Goal: Transaction & Acquisition: Purchase product/service

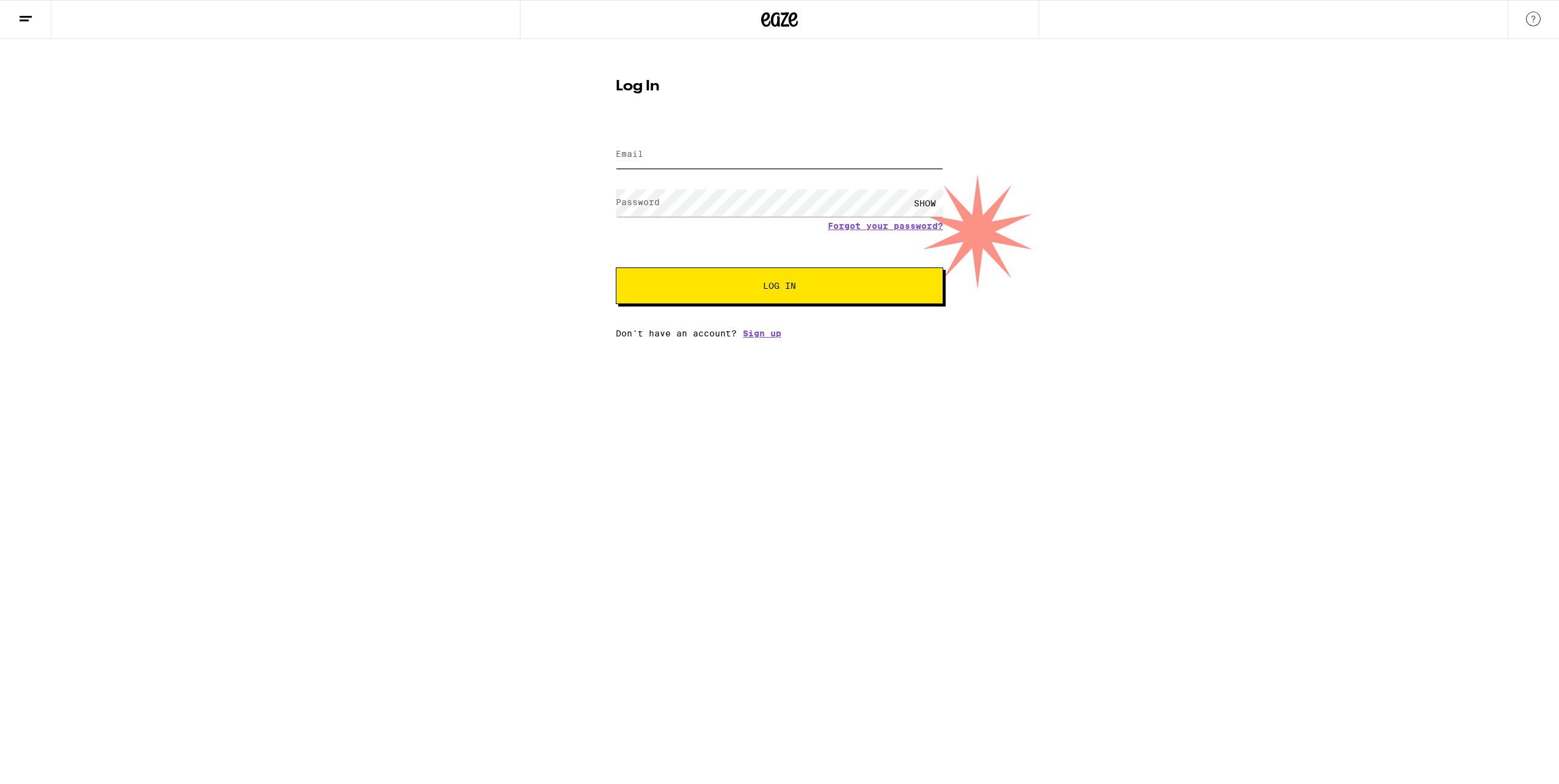
type input "[EMAIL_ADDRESS][DOMAIN_NAME]"
click at [433, 249] on div "Log In Email Email [EMAIL_ADDRESS][DOMAIN_NAME] Password Password SHOW Forgot y…" at bounding box center [780, 189] width 1559 height 299
click at [659, 282] on button "Log In" at bounding box center [780, 286] width 327 height 37
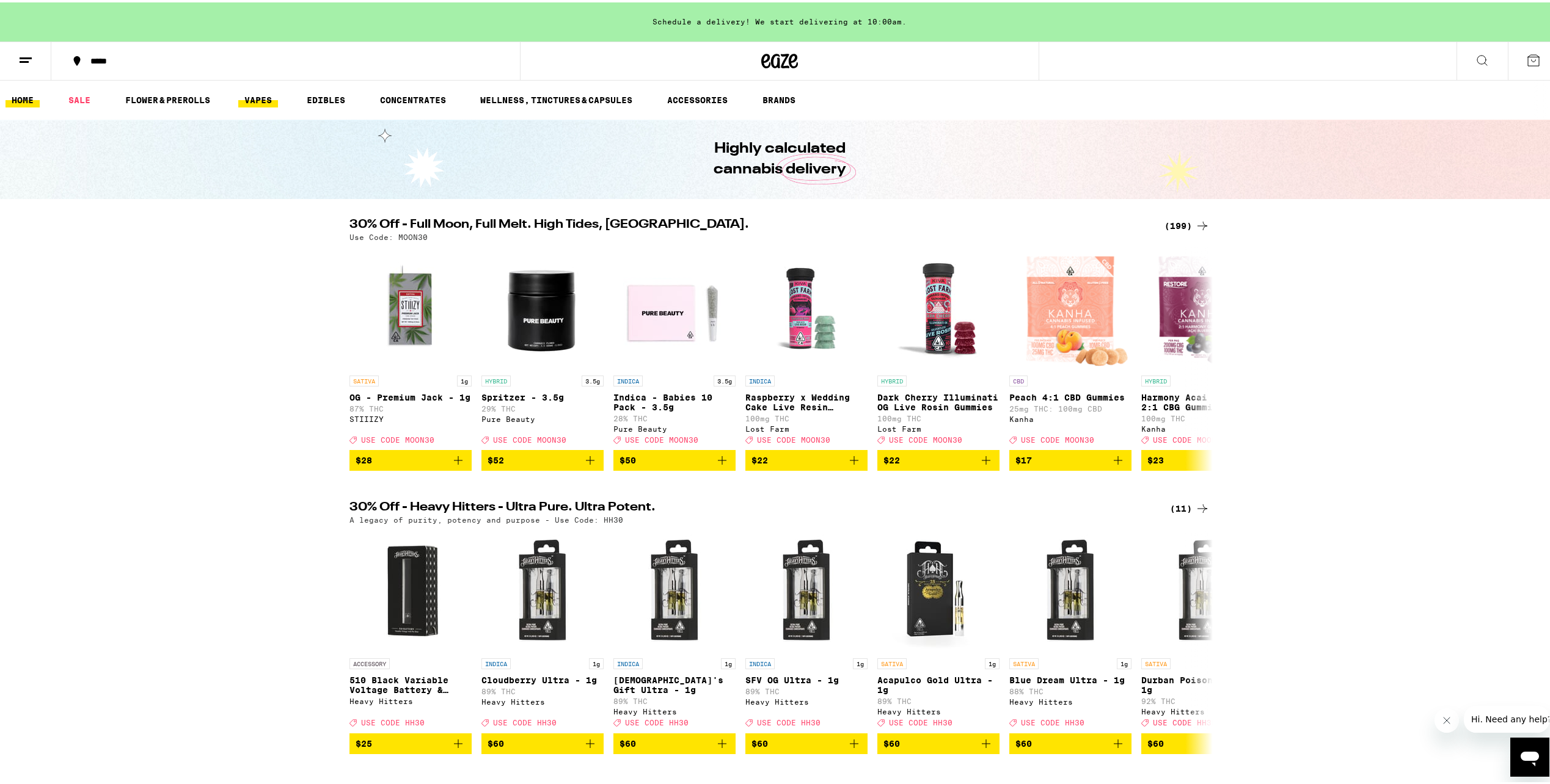
click at [252, 98] on link "VAPES" at bounding box center [258, 97] width 40 height 15
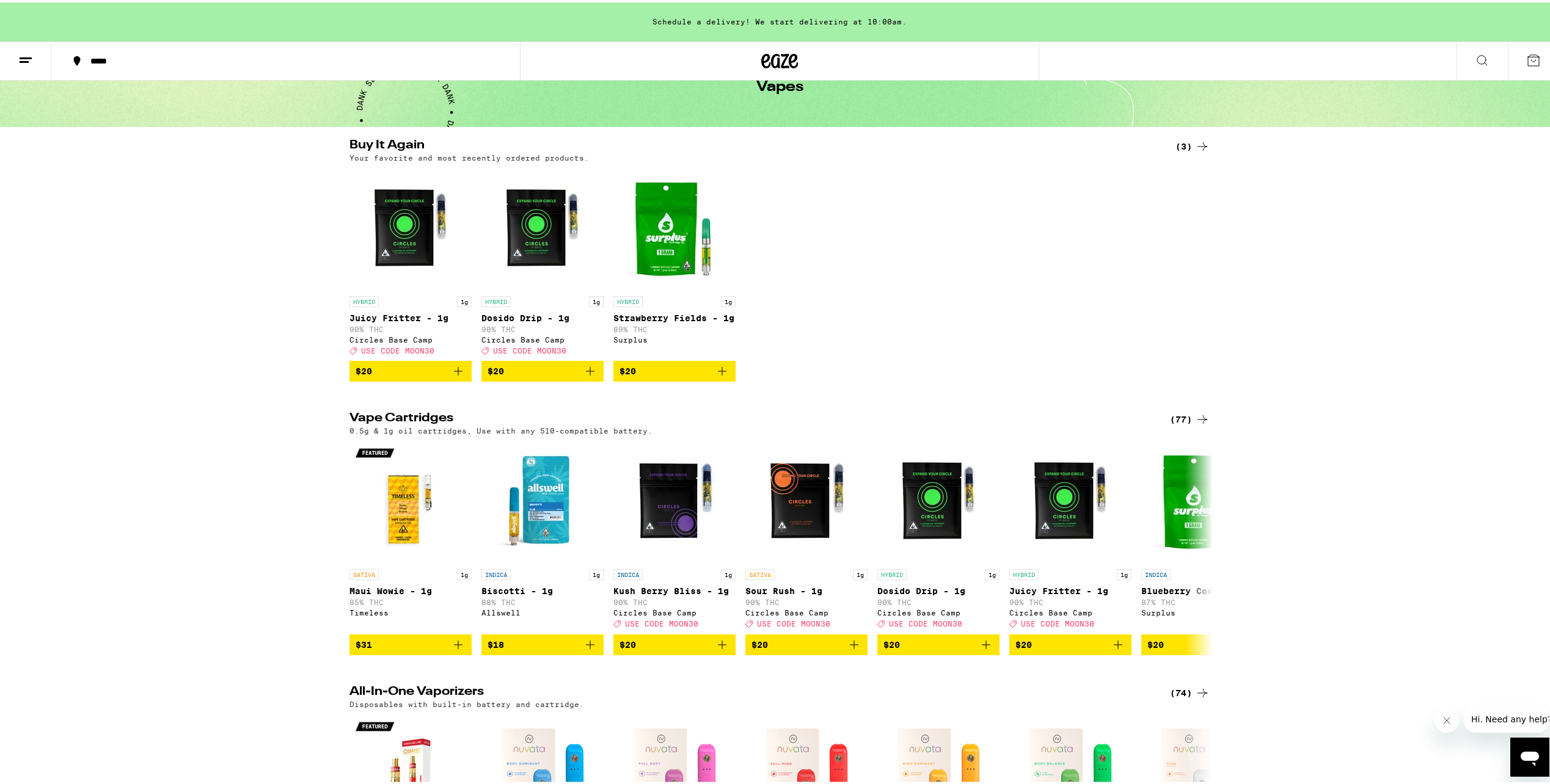
scroll to position [122, 0]
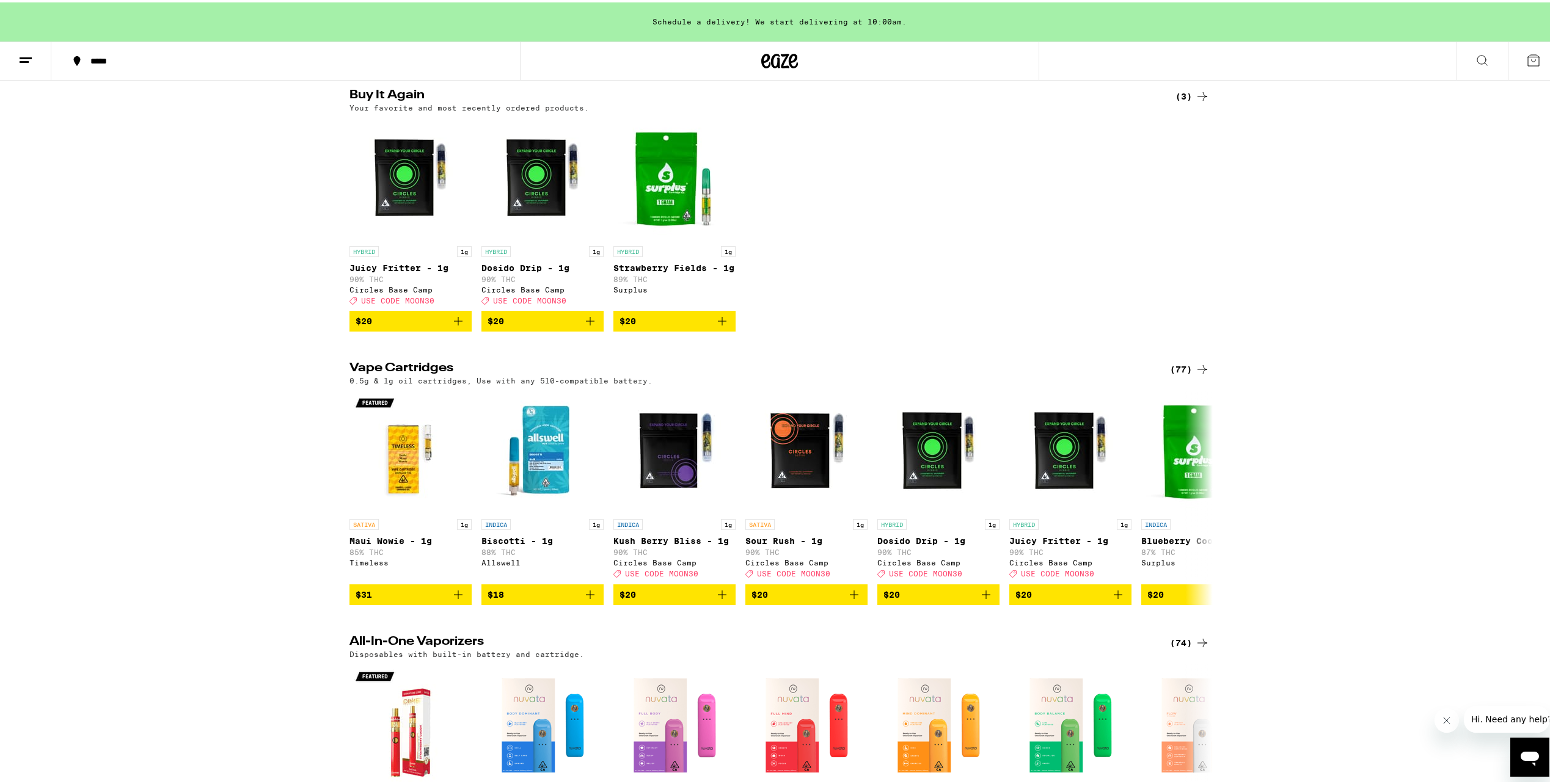
click at [456, 324] on icon "Add to bag" at bounding box center [458, 318] width 15 height 15
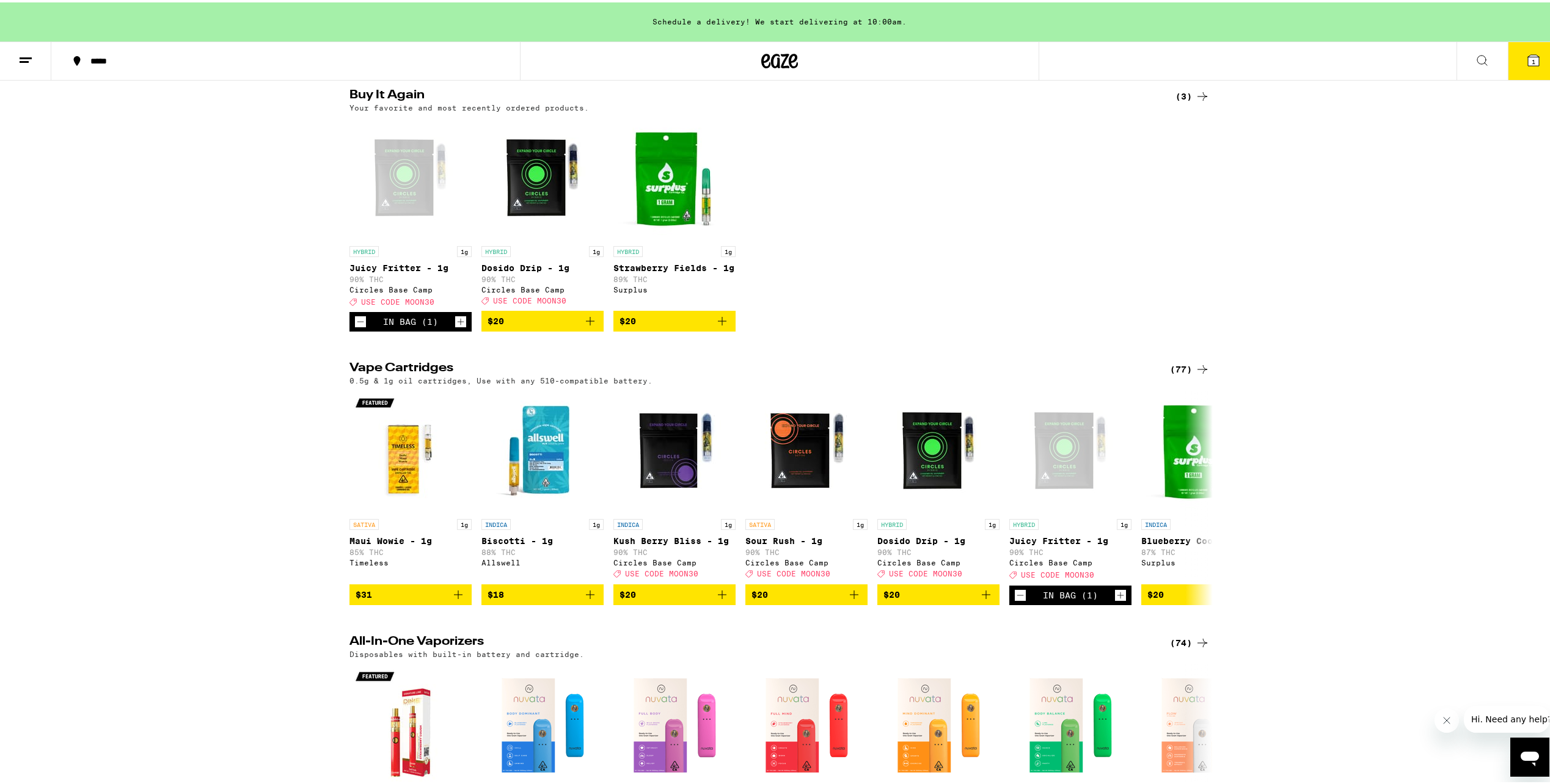
click at [456, 324] on icon "Increment" at bounding box center [460, 319] width 11 height 15
click at [586, 323] on icon "Add to bag" at bounding box center [590, 319] width 8 height 8
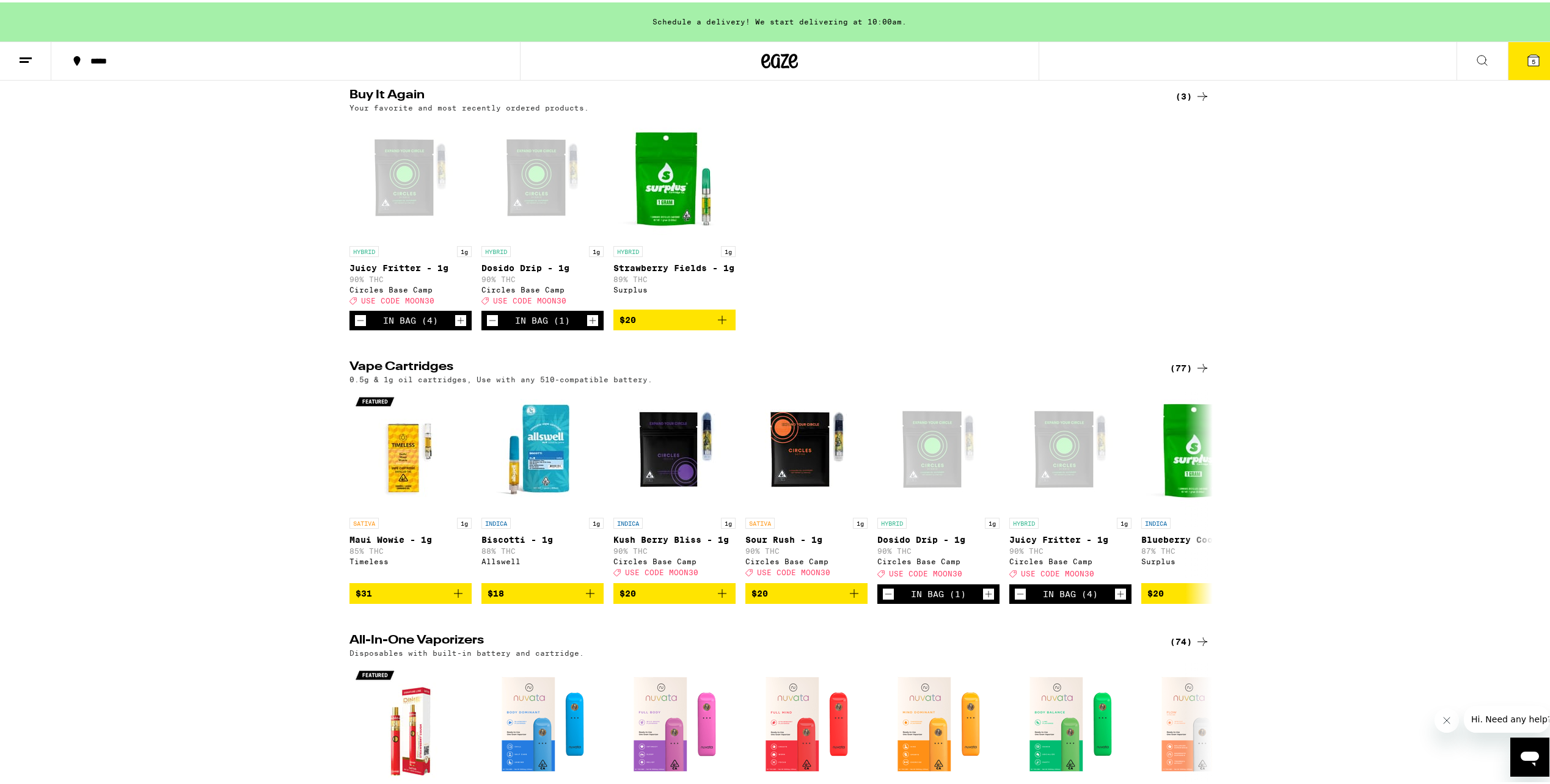
click at [587, 326] on icon "Increment" at bounding box center [593, 317] width 11 height 15
click at [359, 326] on icon "Decrement" at bounding box center [361, 317] width 11 height 15
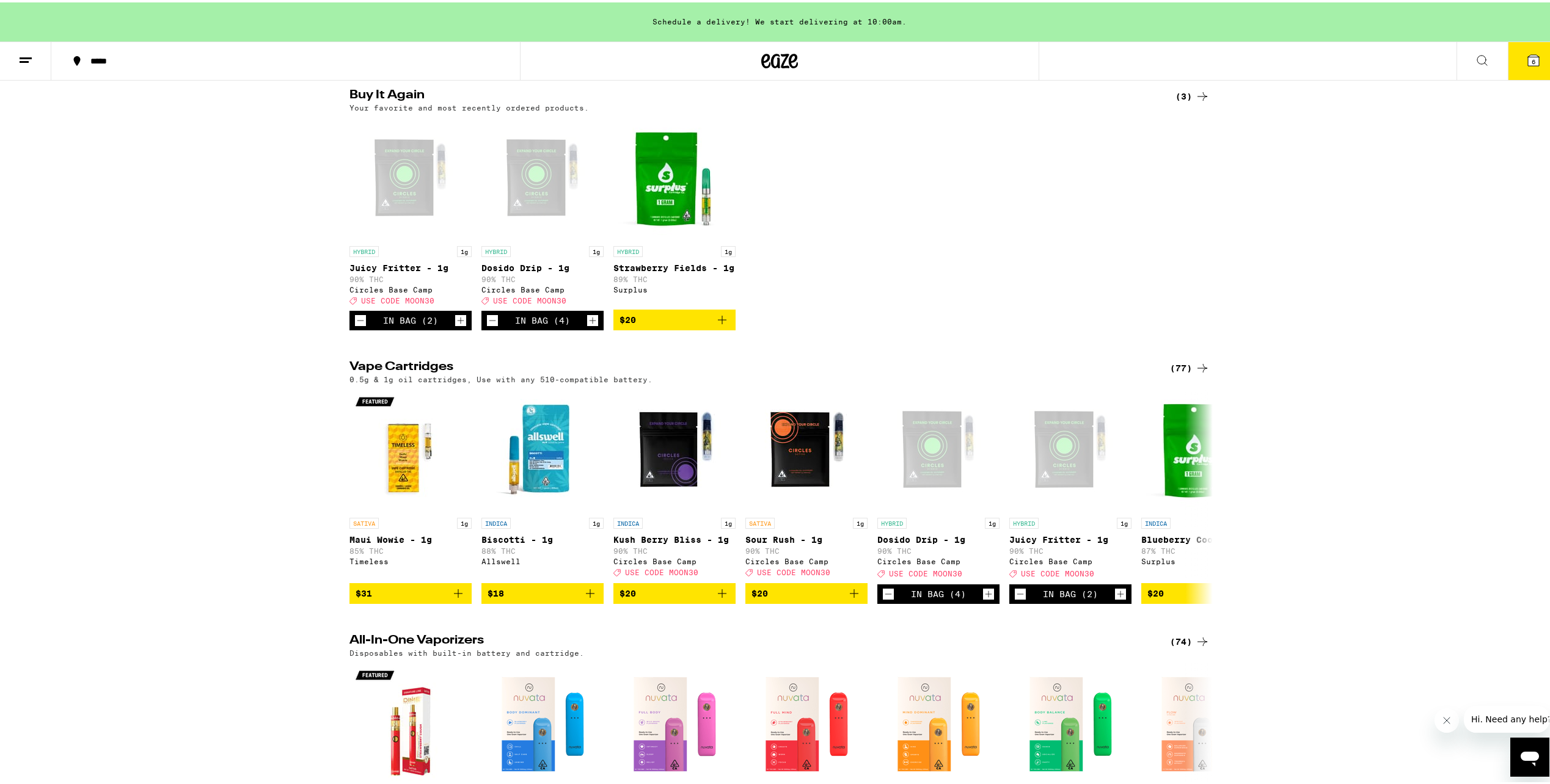
click at [359, 326] on icon "Decrement" at bounding box center [361, 317] width 11 height 15
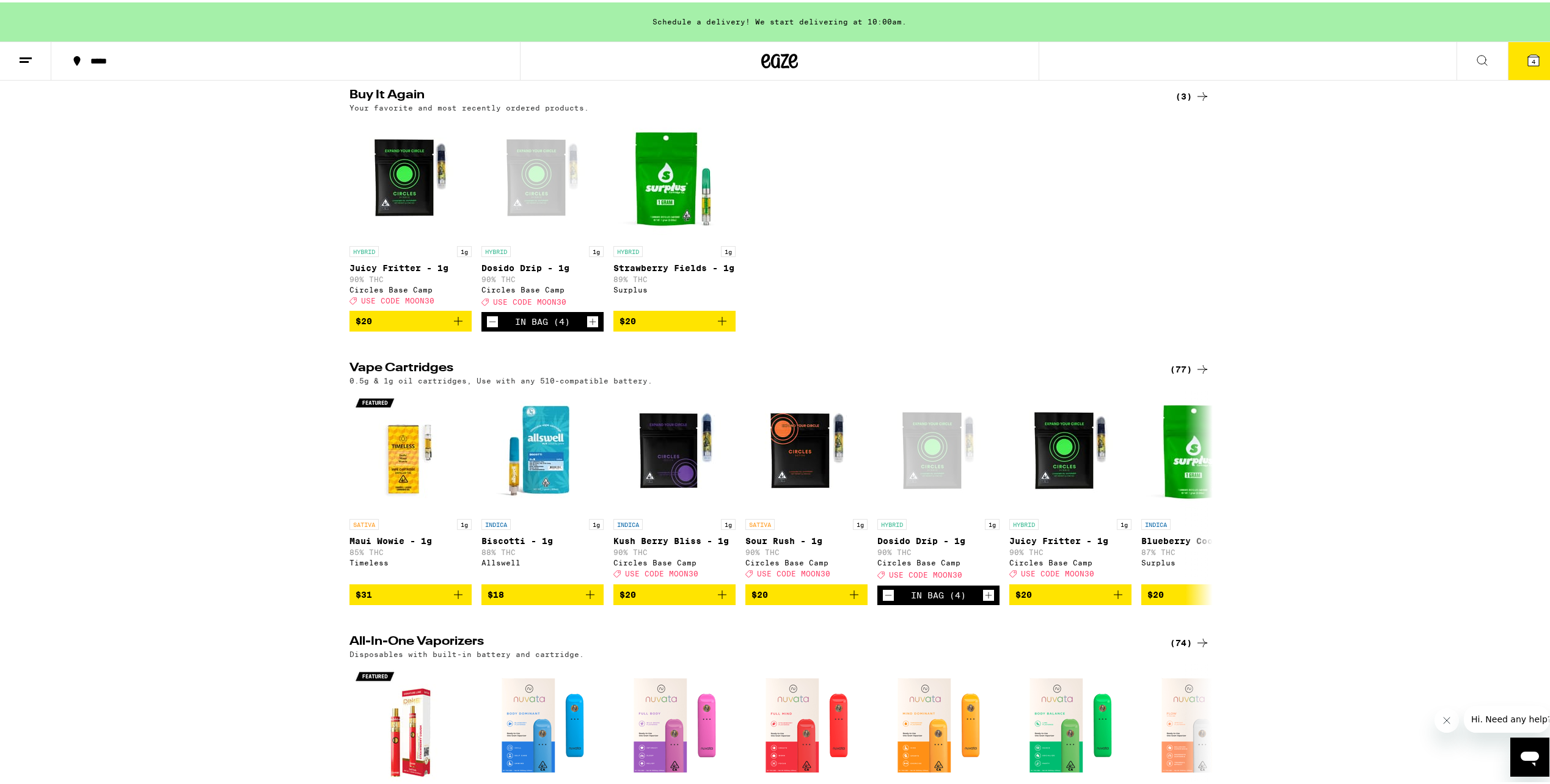
click at [359, 324] on span "$20" at bounding box center [364, 319] width 17 height 10
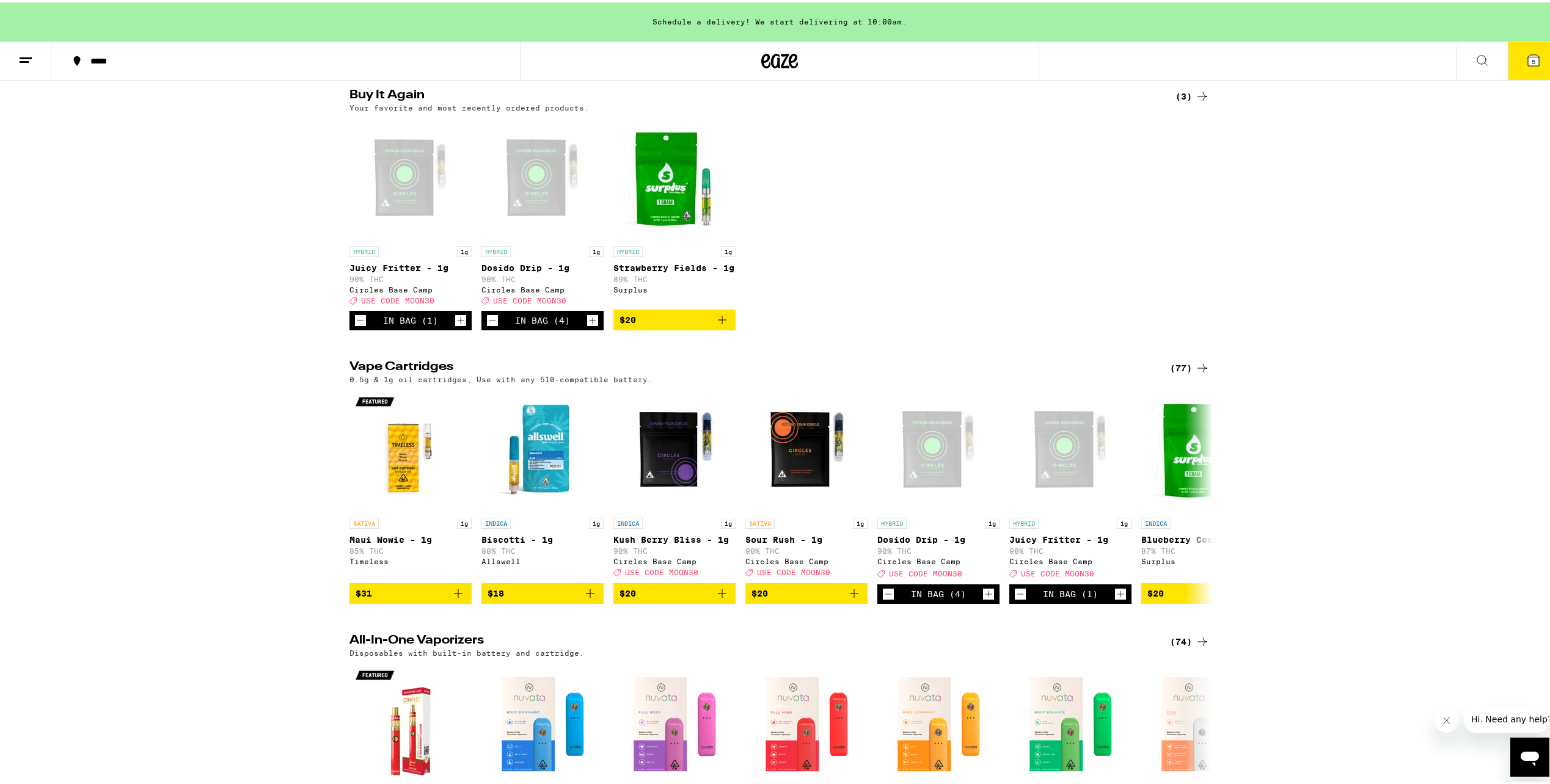
click at [355, 326] on icon "Decrement" at bounding box center [361, 317] width 11 height 15
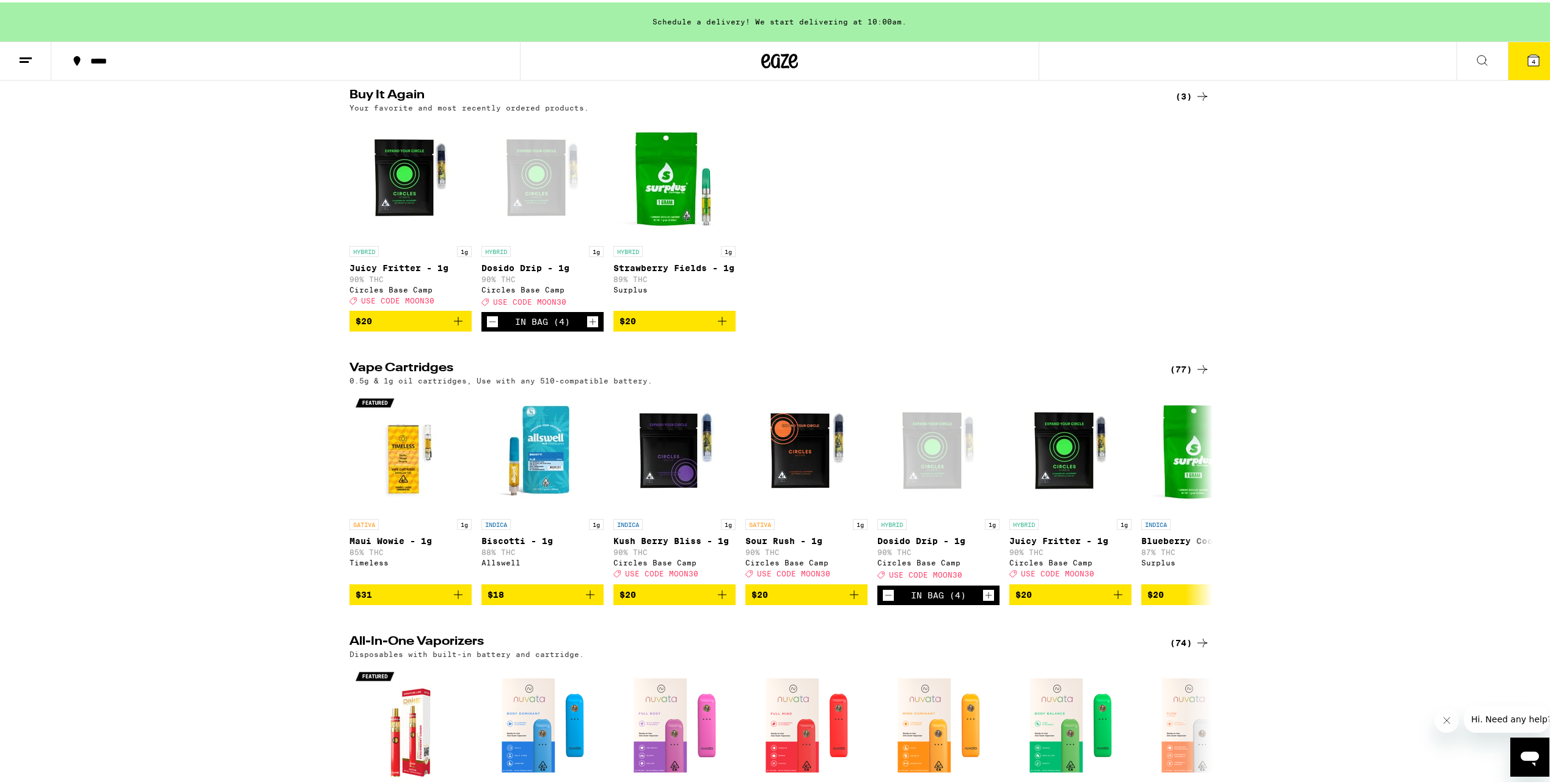
click at [490, 326] on icon "Decrement" at bounding box center [492, 319] width 11 height 15
click at [490, 326] on icon "Decrement" at bounding box center [492, 319] width 11 height 15
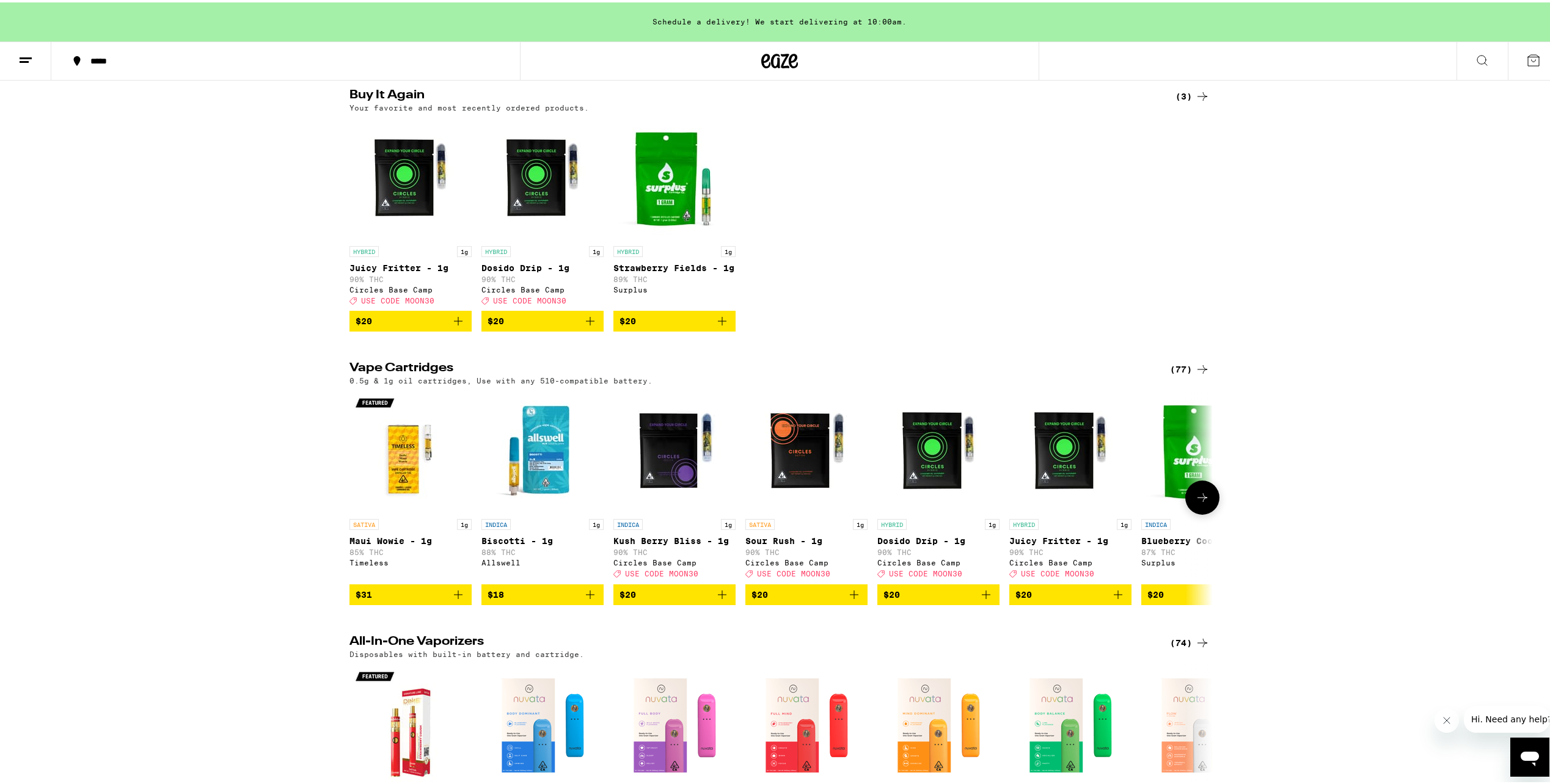
click at [727, 603] on button "$20" at bounding box center [675, 593] width 122 height 21
click at [722, 600] on icon "Increment" at bounding box center [725, 593] width 11 height 15
click at [851, 600] on icon "Add to bag" at bounding box center [854, 592] width 15 height 15
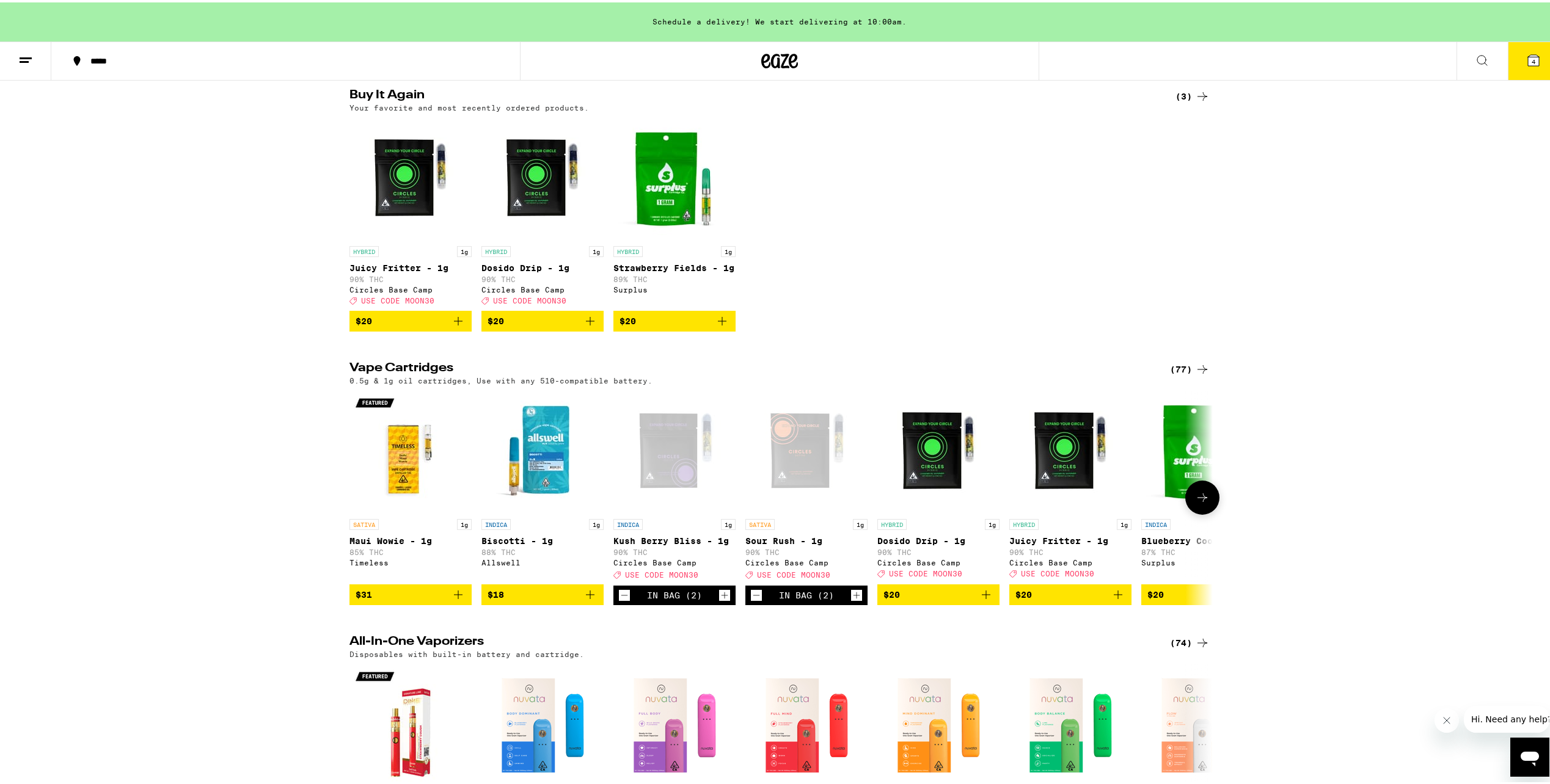
click at [628, 577] on span "USE CODE MOON30" at bounding box center [662, 573] width 74 height 8
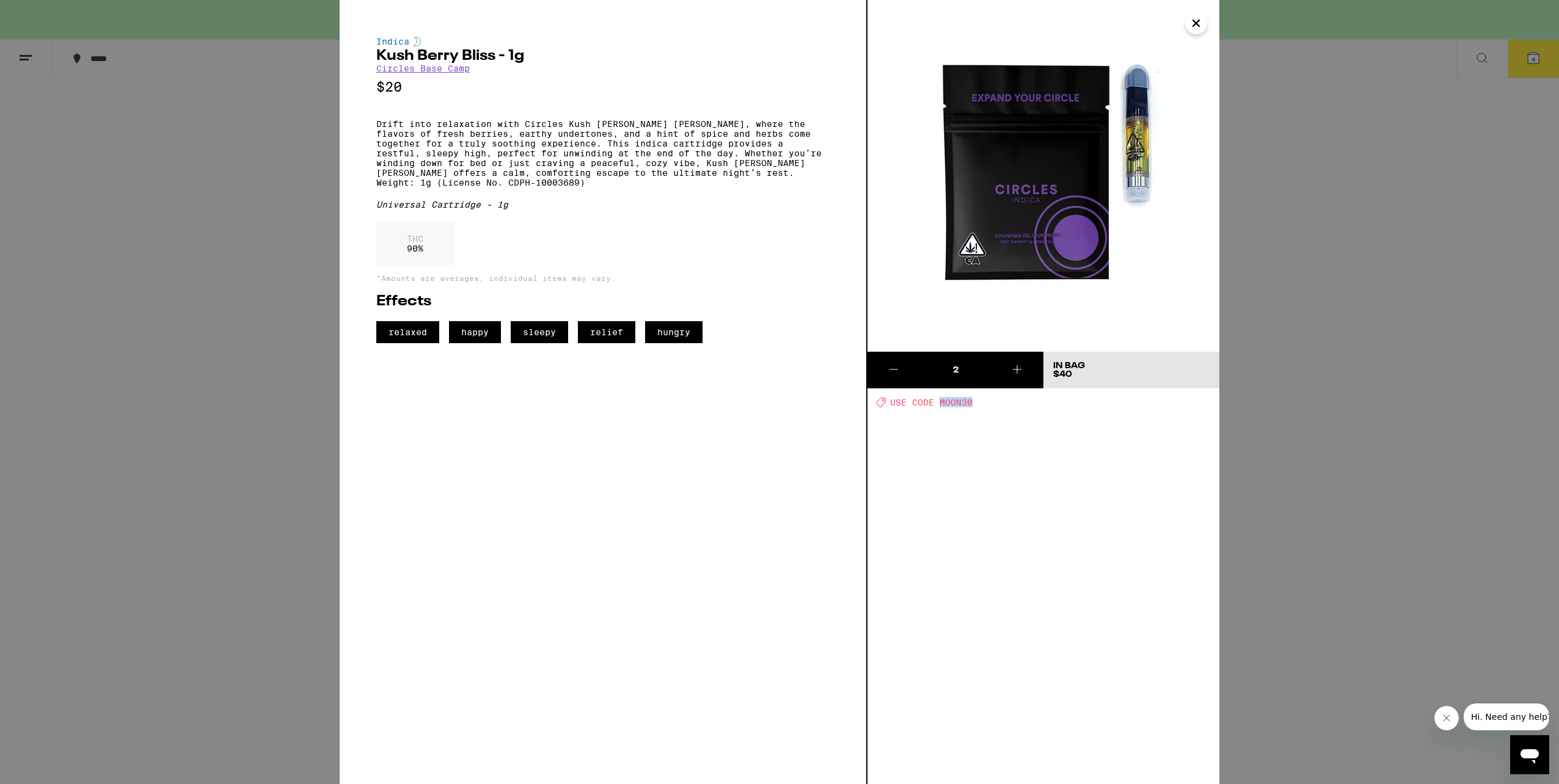
drag, startPoint x: 975, startPoint y: 404, endPoint x: 940, endPoint y: 403, distance: 35.0
click at [940, 403] on div "Deal Created with Sketch. USE CODE MOON30" at bounding box center [1047, 402] width 343 height 10
copy span "MOON30"
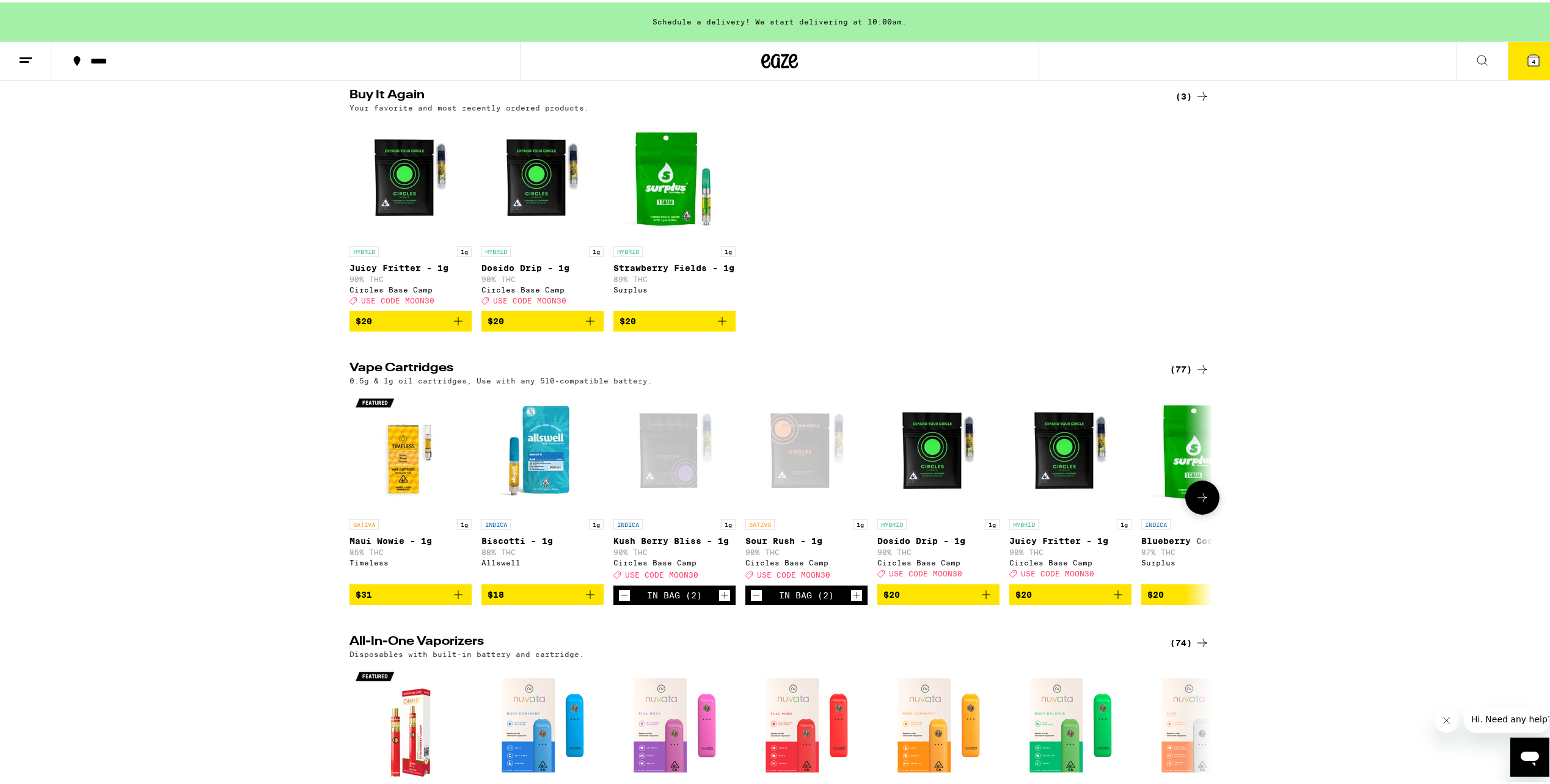
click at [985, 600] on icon "Add to bag" at bounding box center [985, 592] width 15 height 15
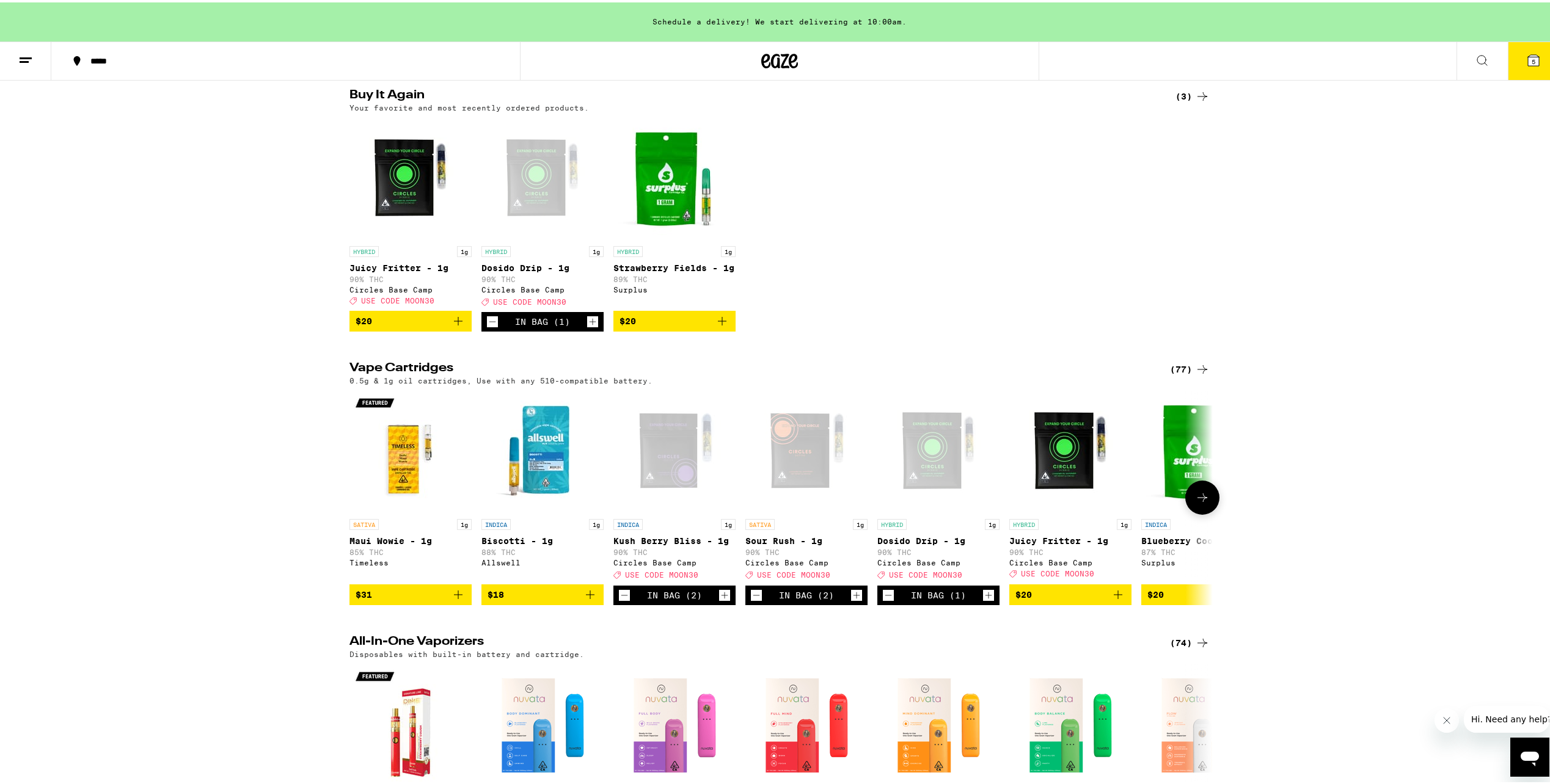
click at [985, 600] on icon "Increment" at bounding box center [989, 593] width 11 height 15
click at [1120, 600] on icon "Add to bag" at bounding box center [1118, 592] width 15 height 15
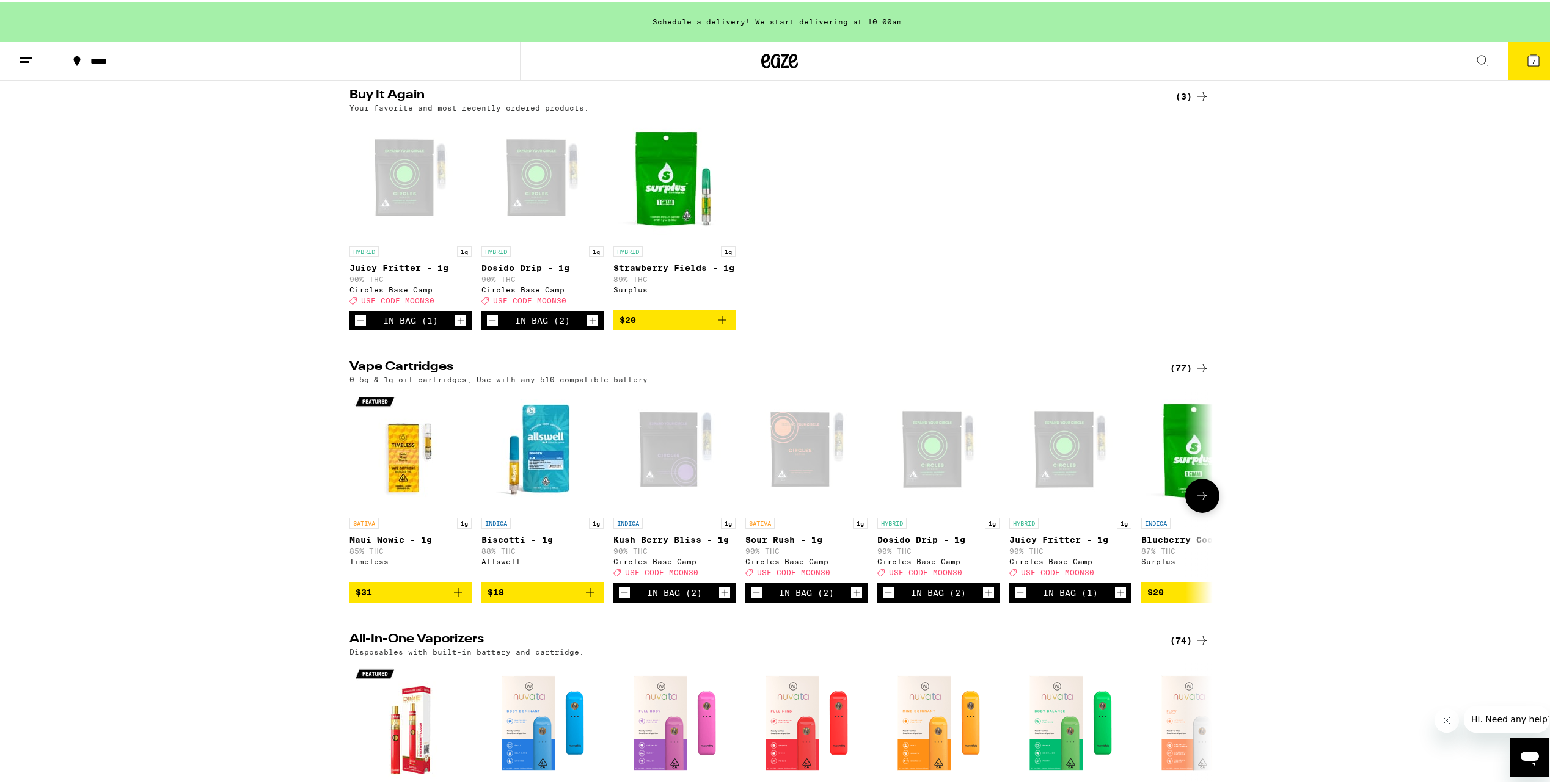
click at [1120, 598] on icon "Increment" at bounding box center [1121, 590] width 11 height 15
click at [1195, 500] on icon at bounding box center [1202, 493] width 15 height 15
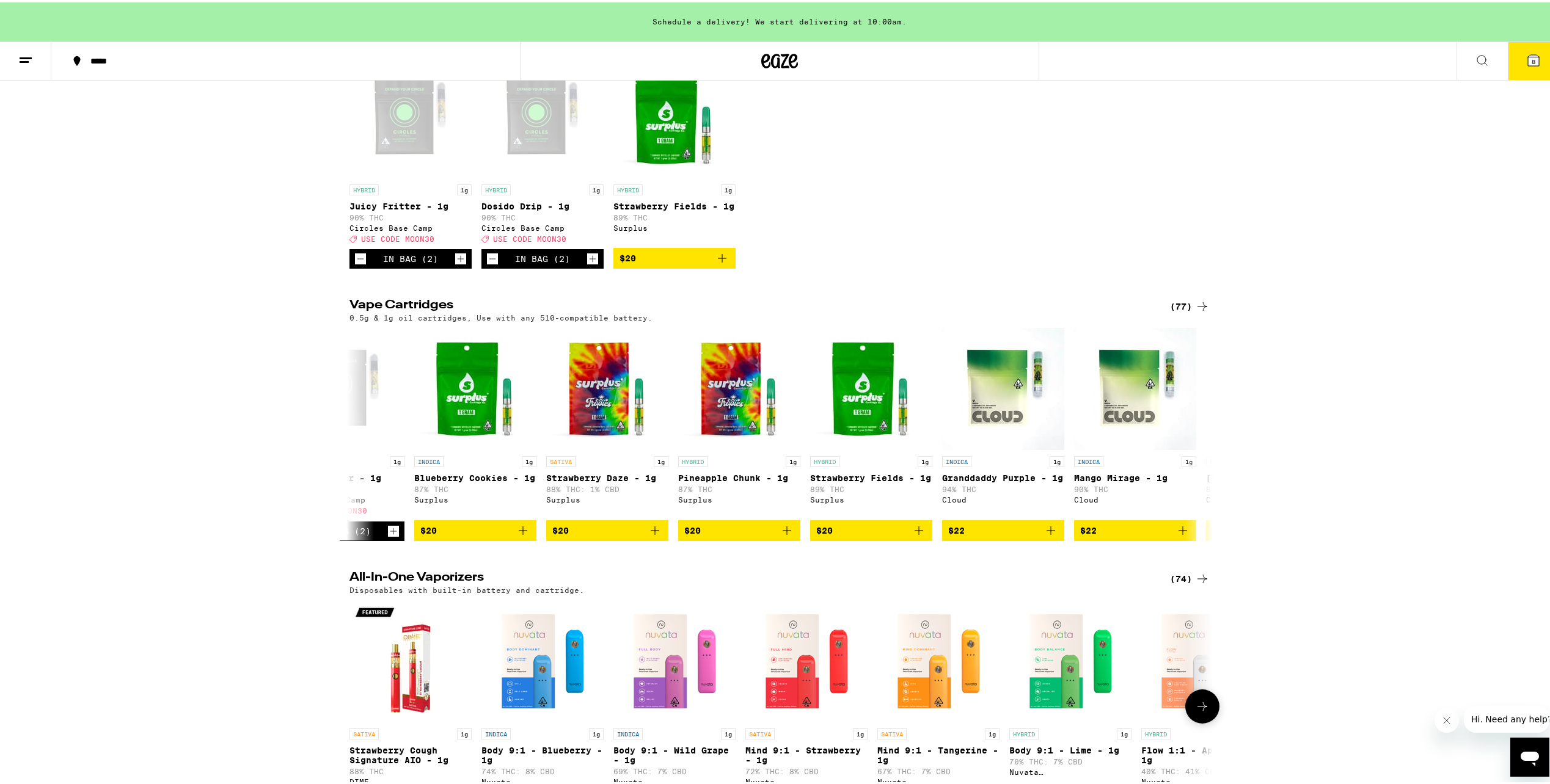
scroll to position [183, 0]
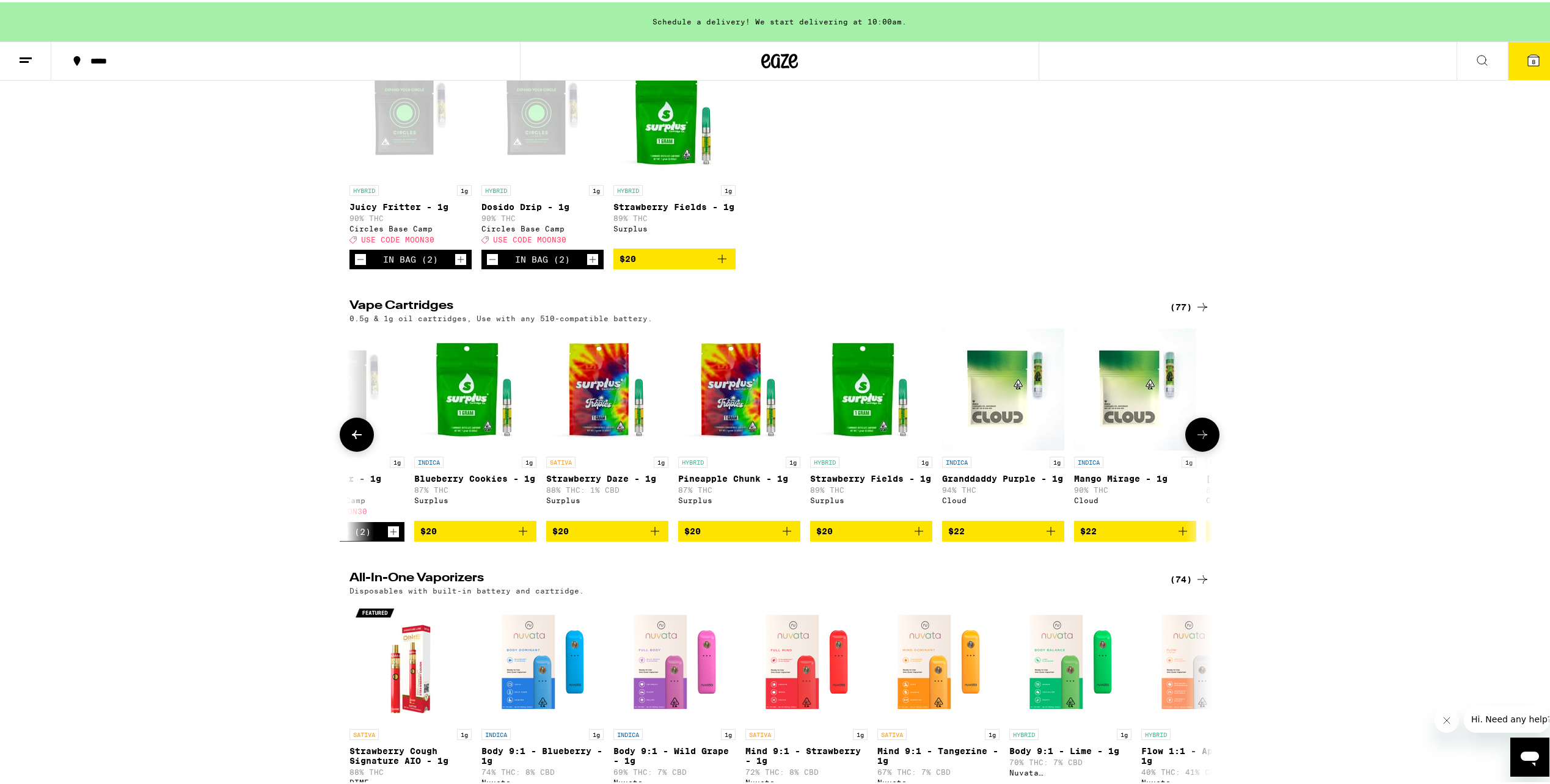
click at [355, 439] on icon at bounding box center [356, 432] width 15 height 15
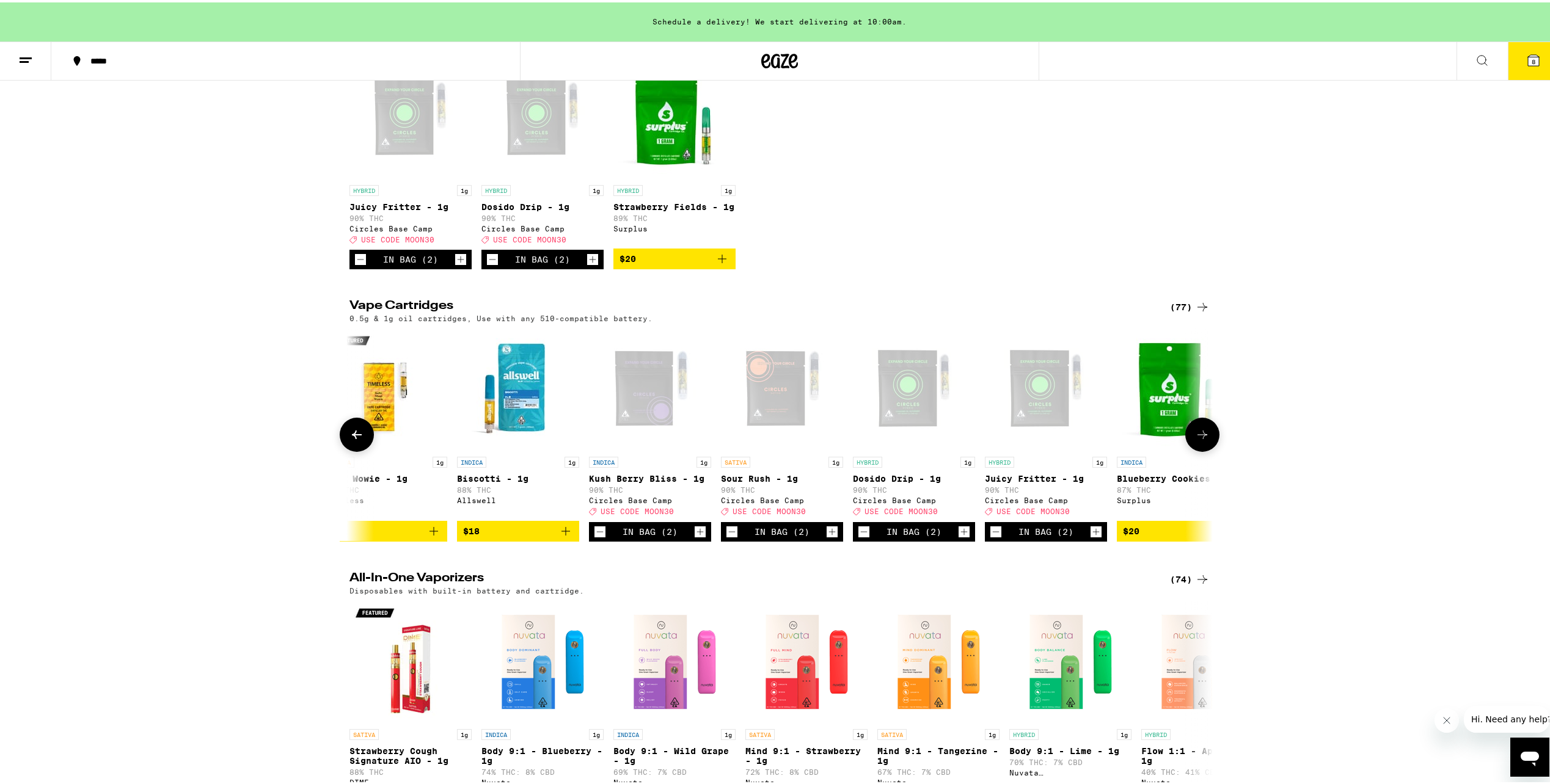
scroll to position [0, 0]
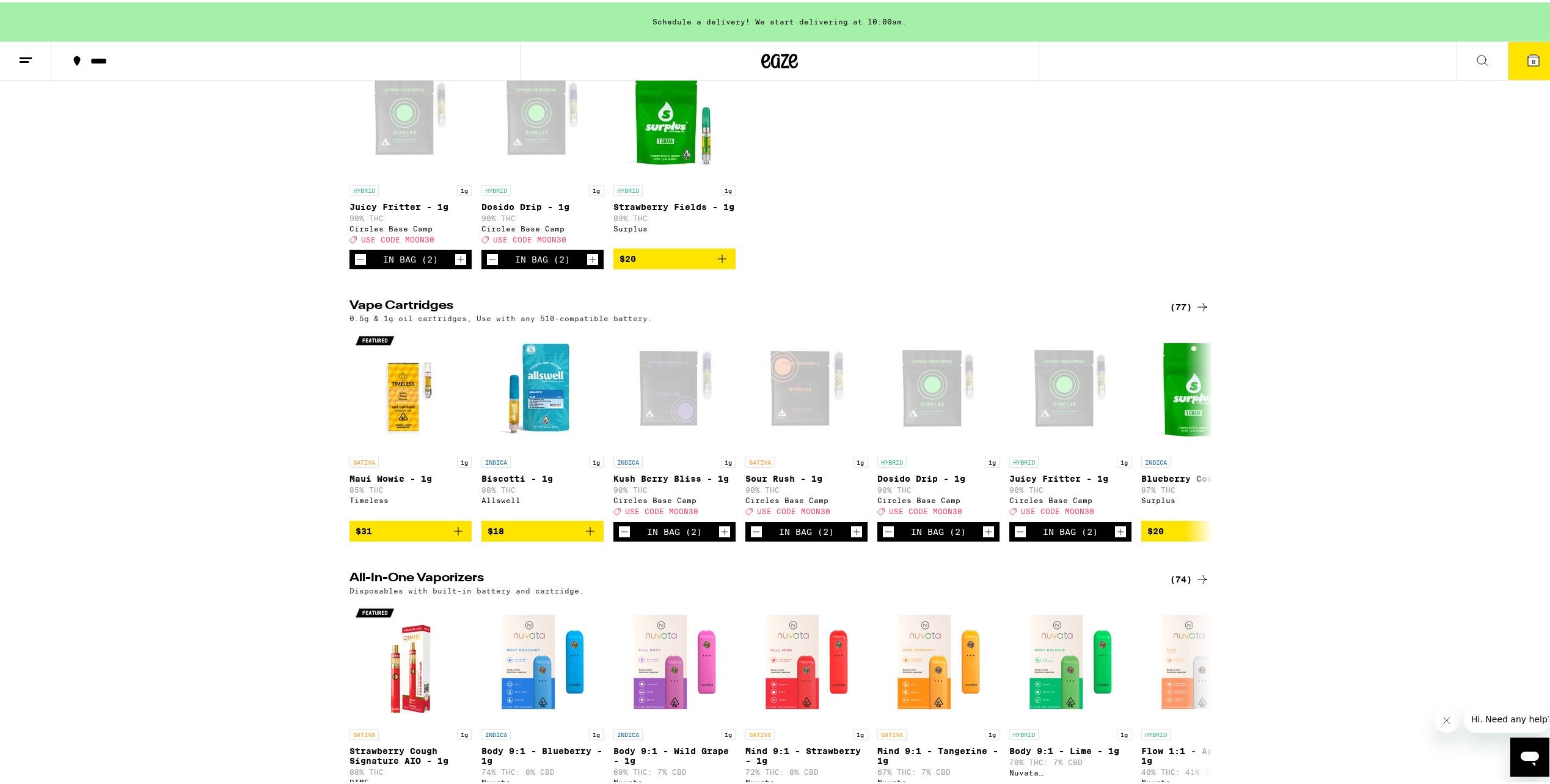
click at [1529, 59] on icon at bounding box center [1534, 58] width 11 height 11
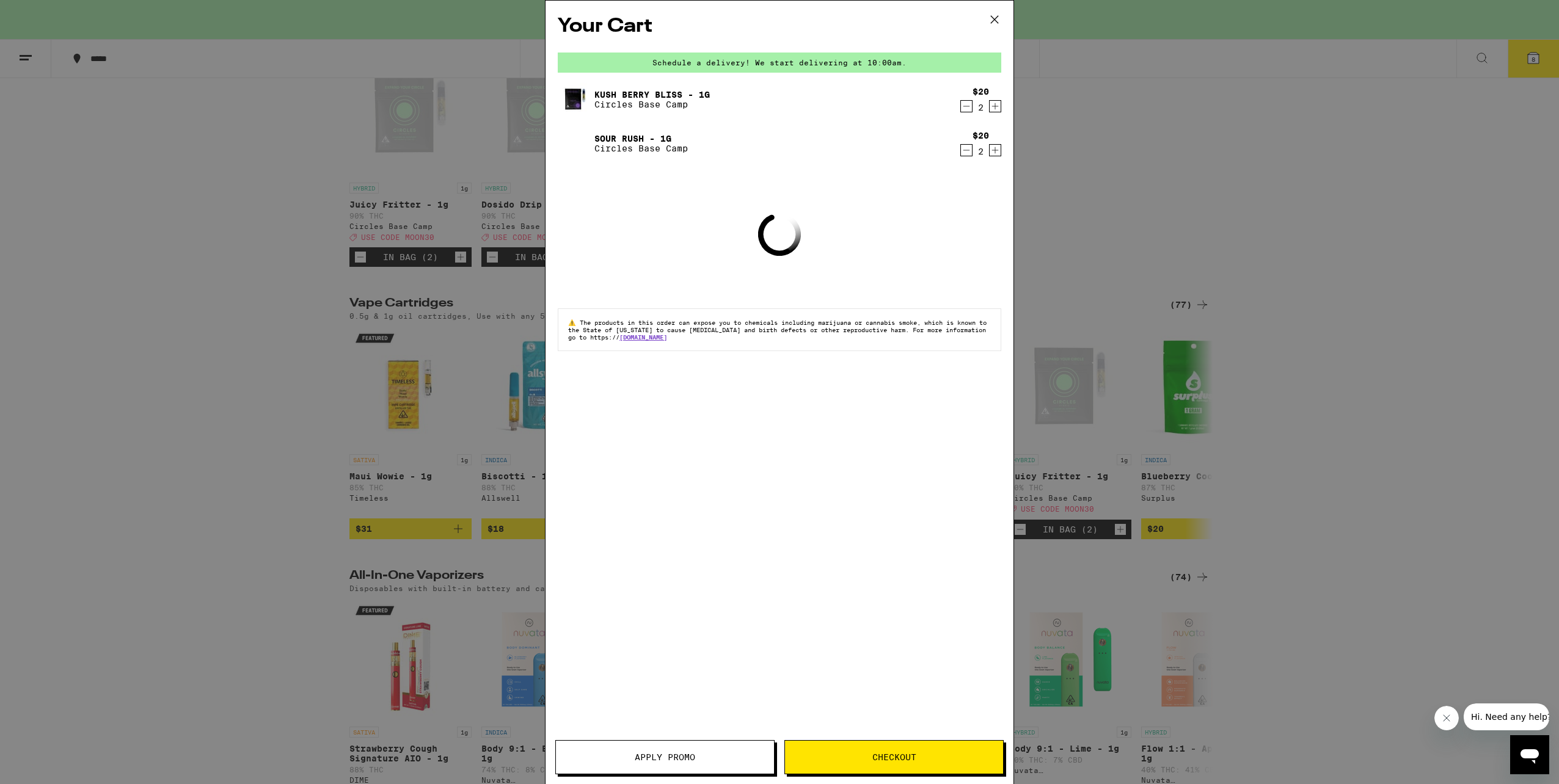
click at [993, 14] on icon at bounding box center [994, 19] width 18 height 18
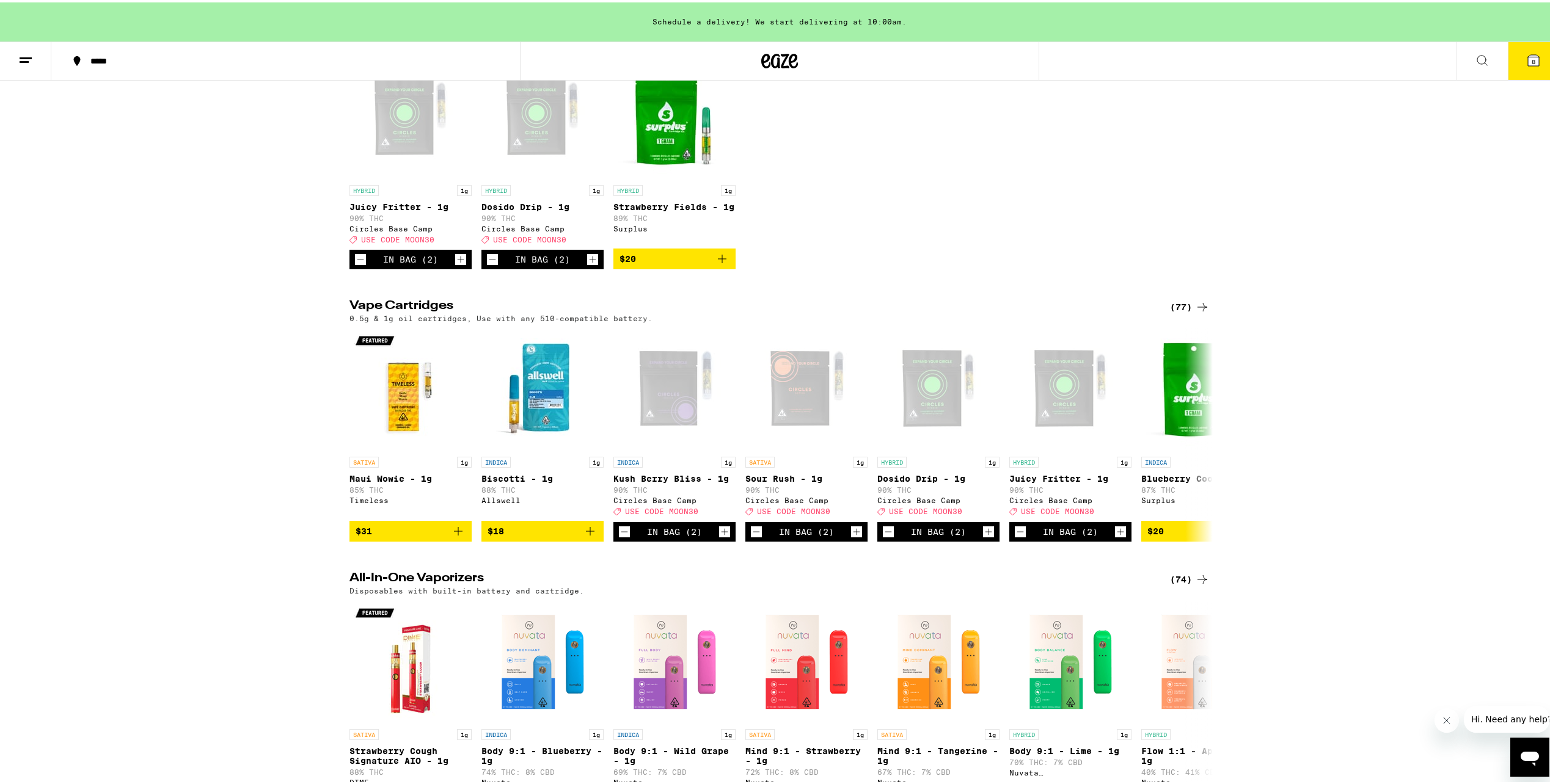
click at [1529, 59] on icon at bounding box center [1534, 58] width 11 height 11
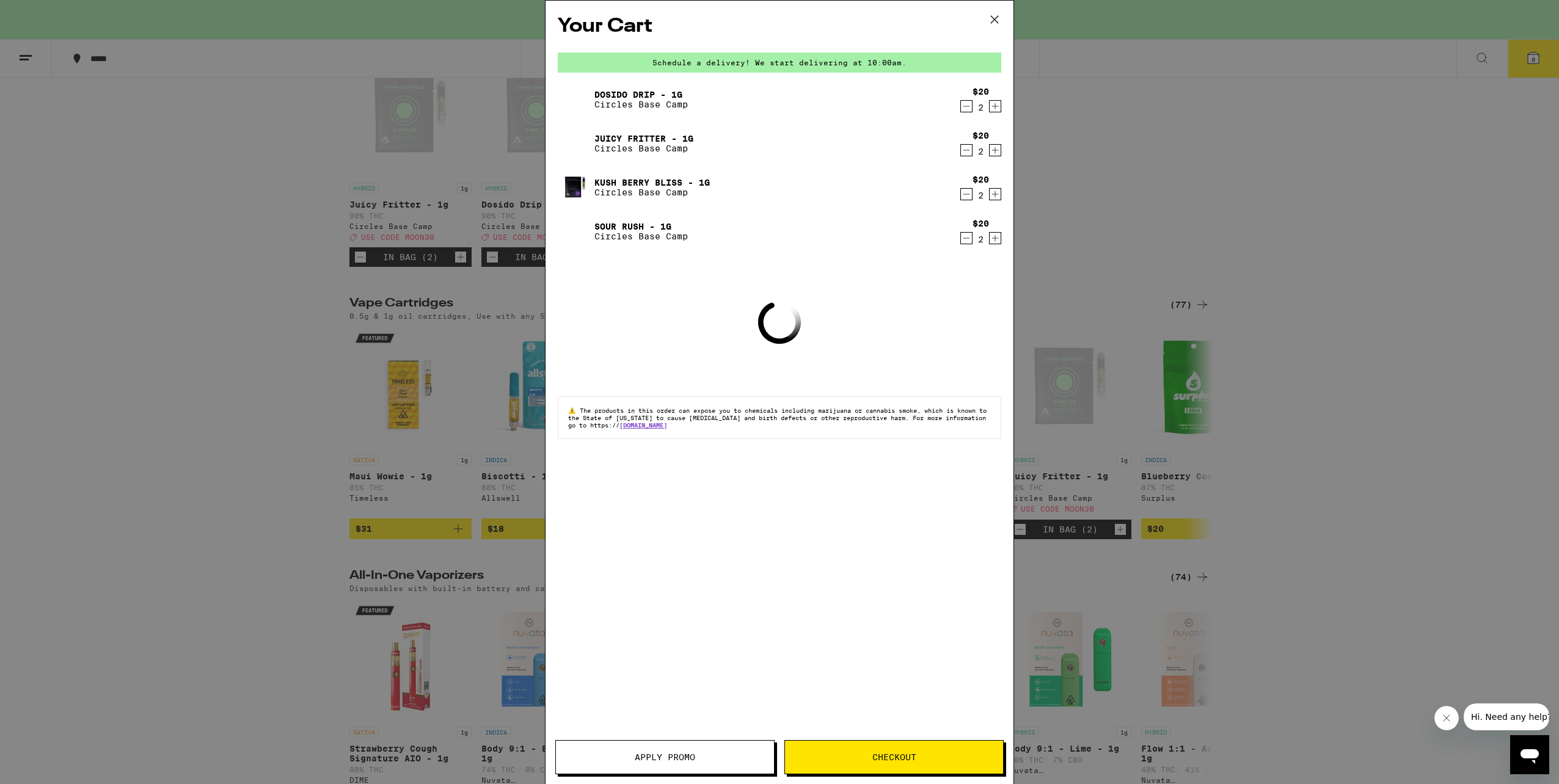
click at [632, 757] on span "Apply Promo" at bounding box center [665, 757] width 218 height 8
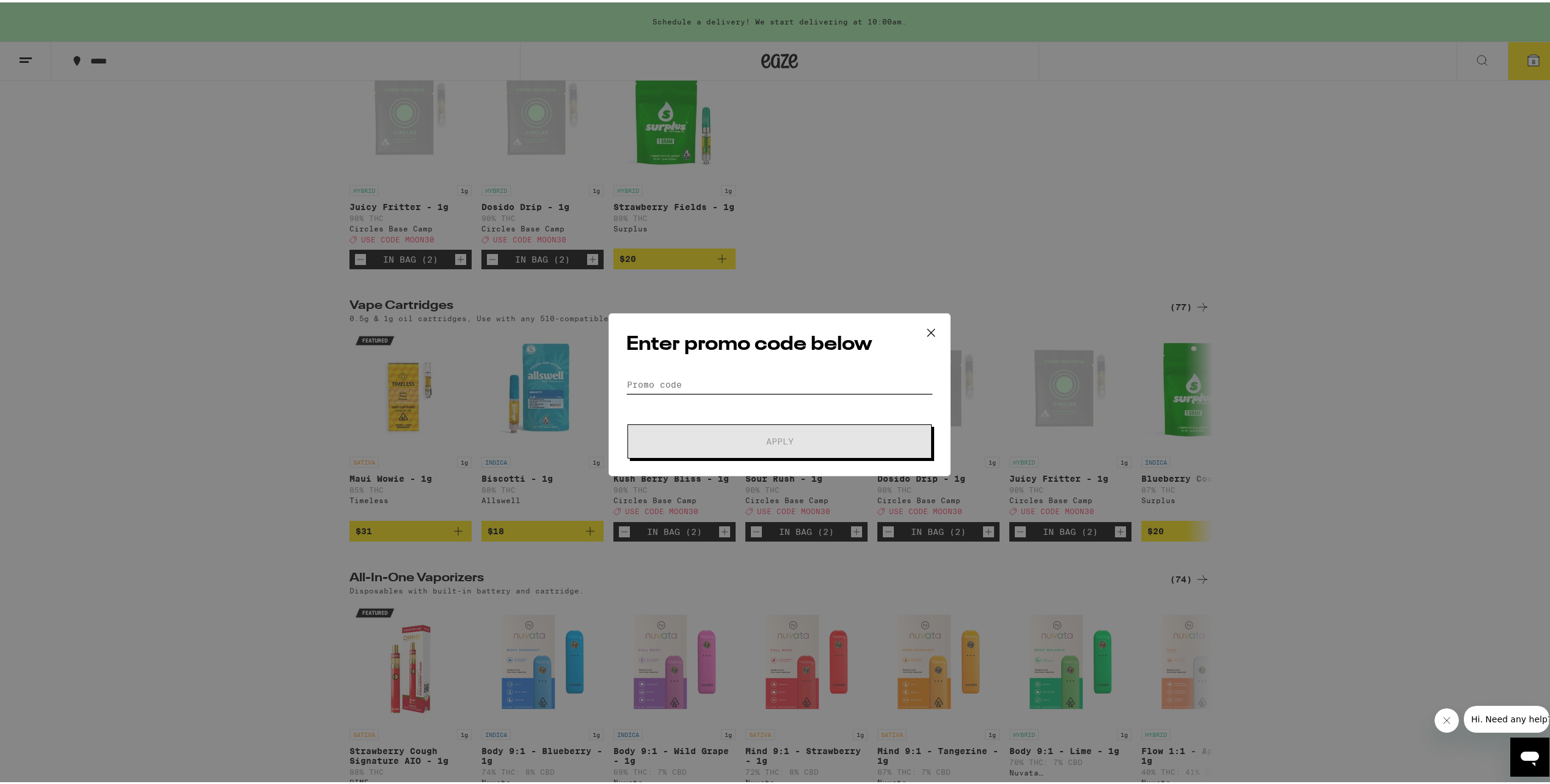
click at [701, 385] on input "Promo Code" at bounding box center [780, 382] width 307 height 18
paste input "MOON30"
type input "MOON30"
click at [713, 443] on span "Apply" at bounding box center [780, 439] width 220 height 8
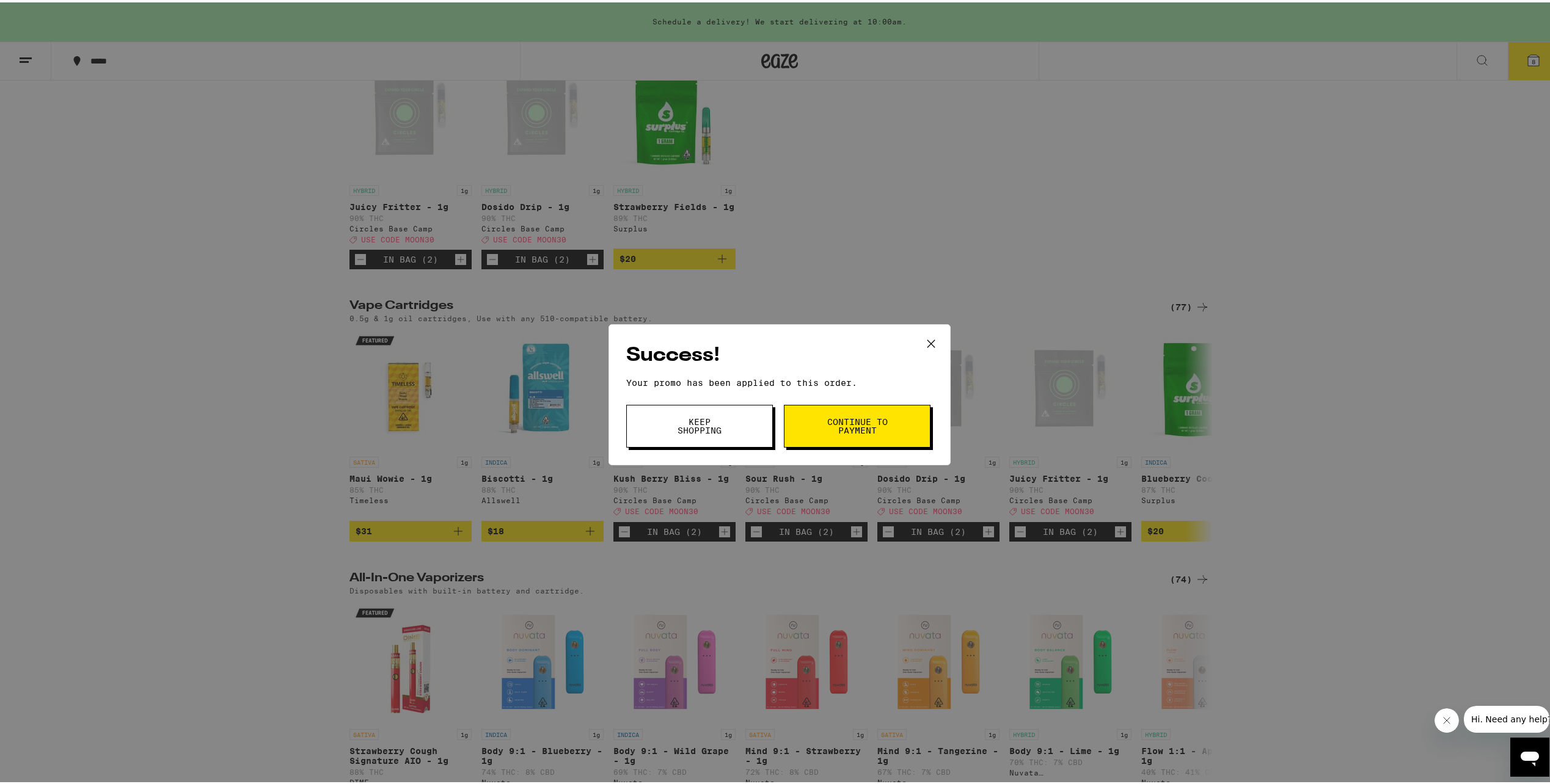
click at [841, 428] on span "Continue to payment" at bounding box center [857, 424] width 62 height 17
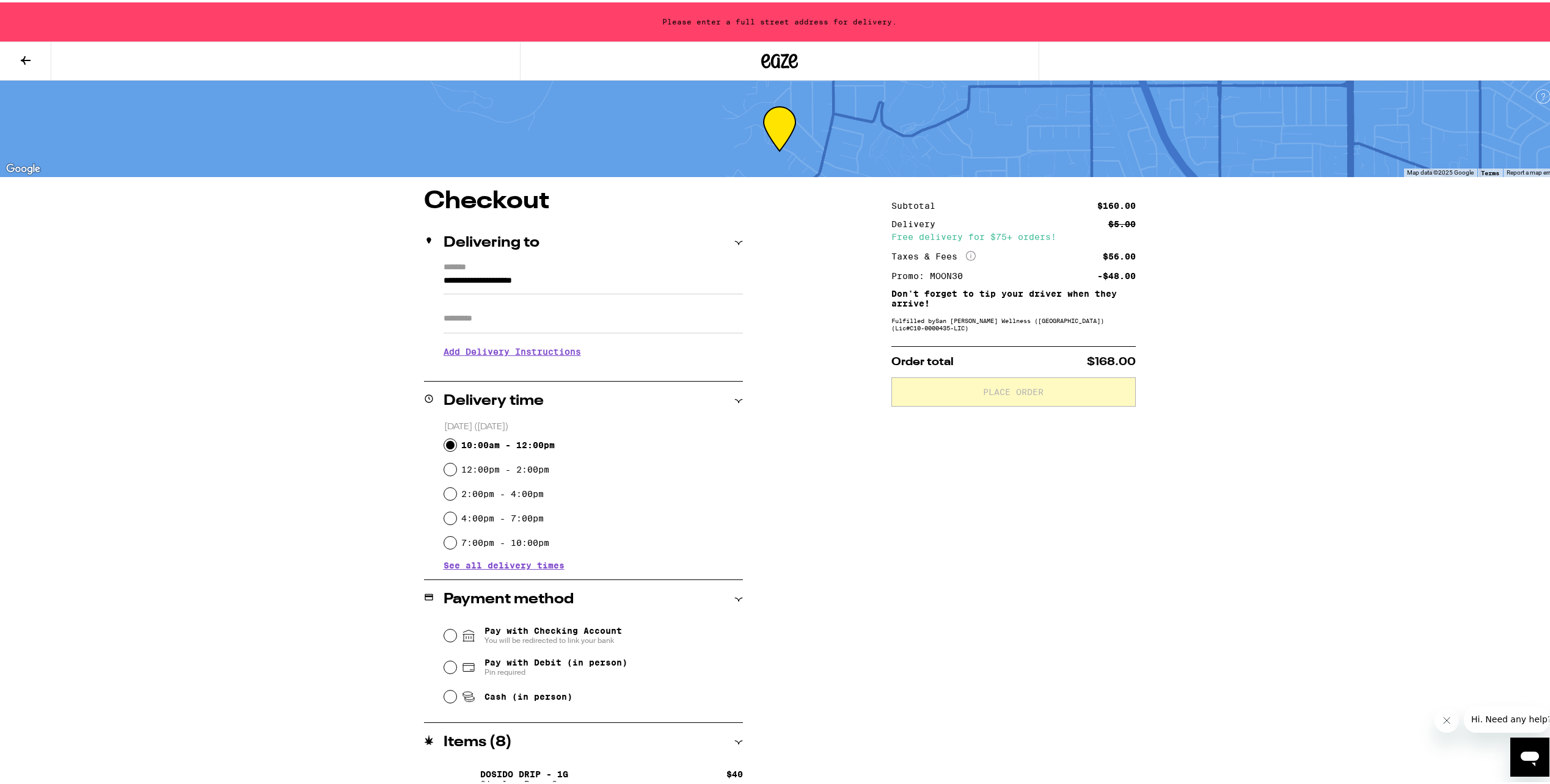
click at [448, 437] on input "10:00am - 12:00pm" at bounding box center [451, 443] width 12 height 12
radio input "true"
click at [580, 280] on input "**********" at bounding box center [594, 281] width 300 height 21
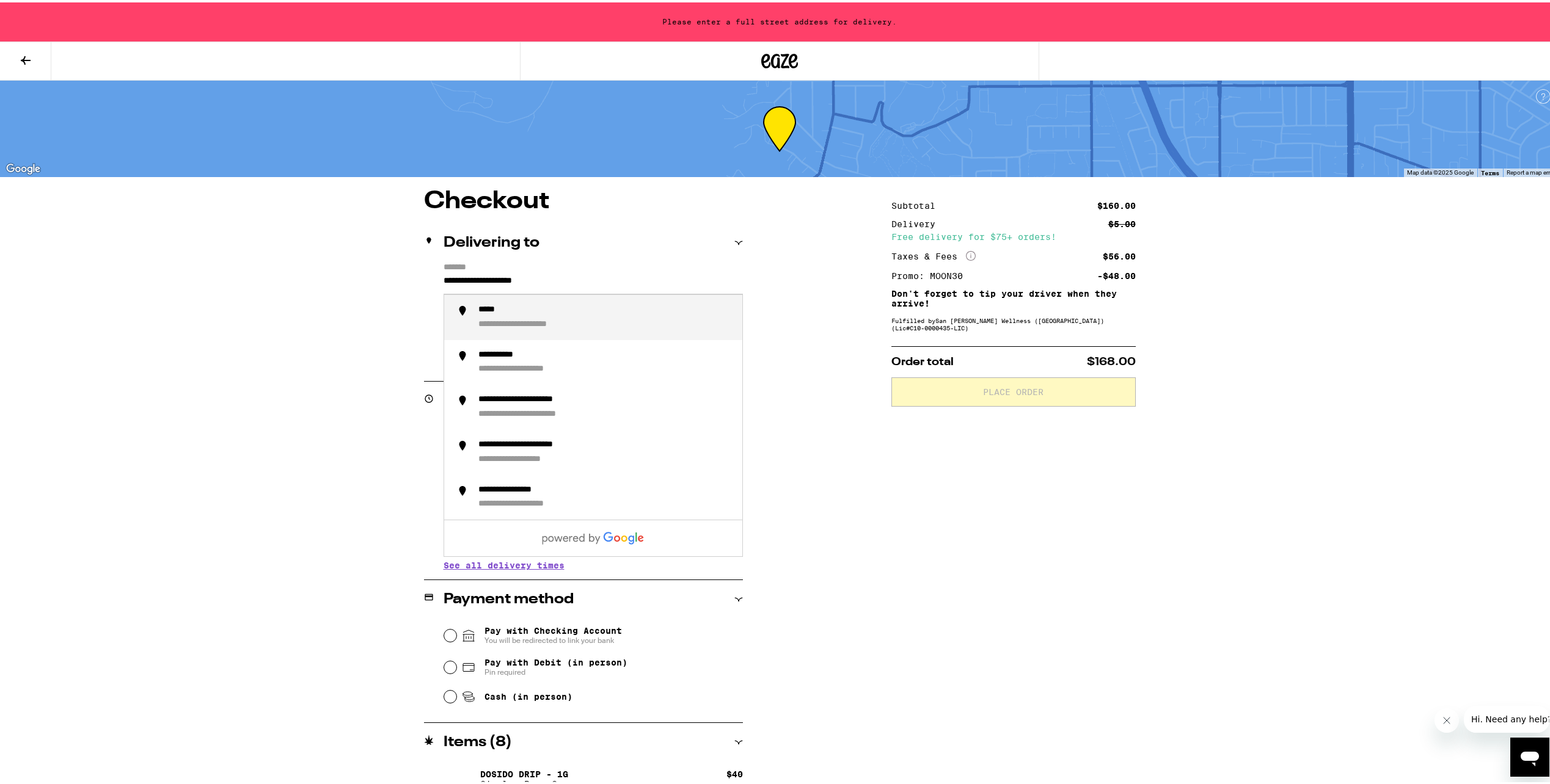
click at [580, 280] on input "**********" at bounding box center [594, 281] width 300 height 21
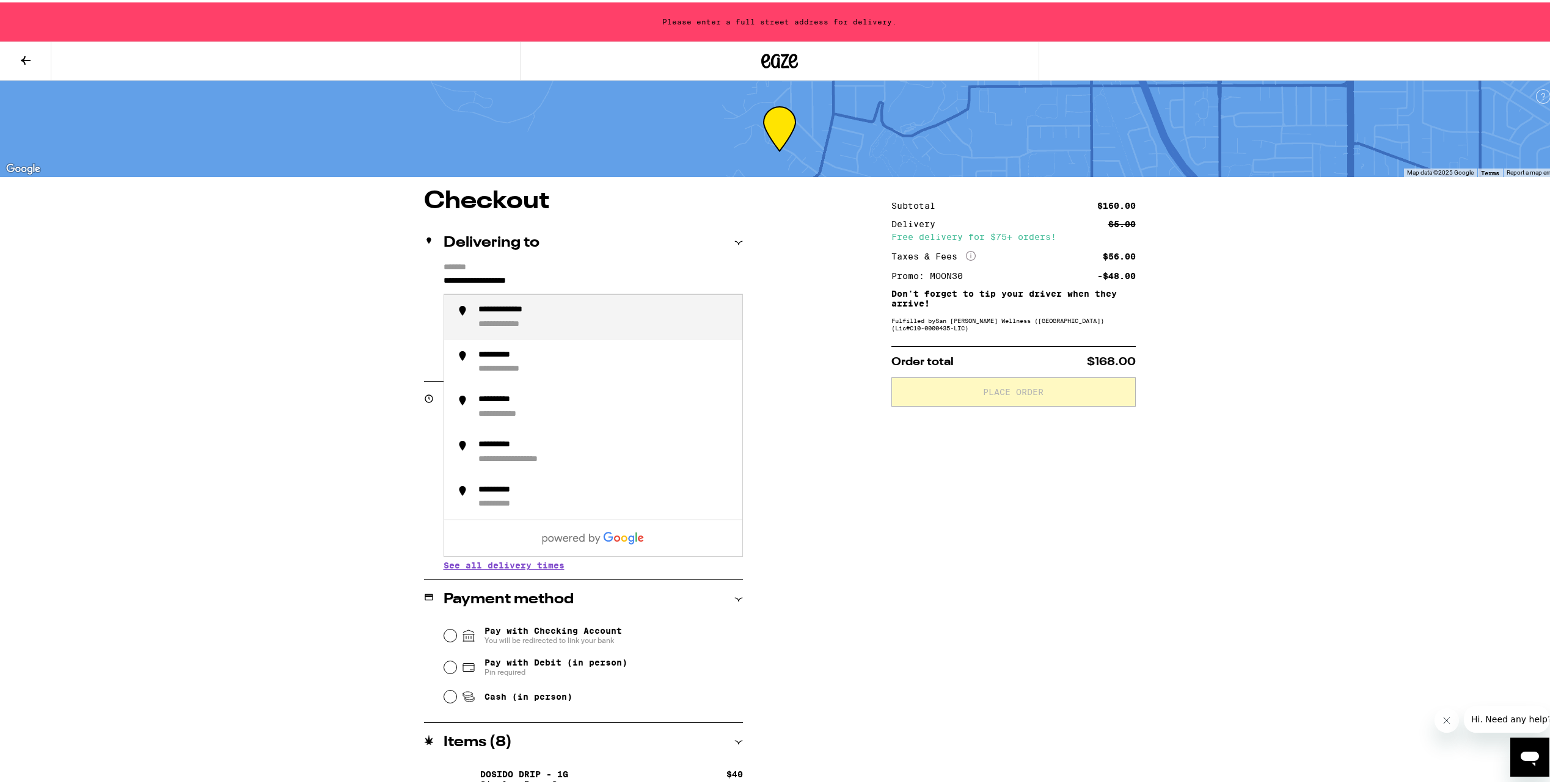
click at [576, 321] on div "**********" at bounding box center [605, 315] width 255 height 26
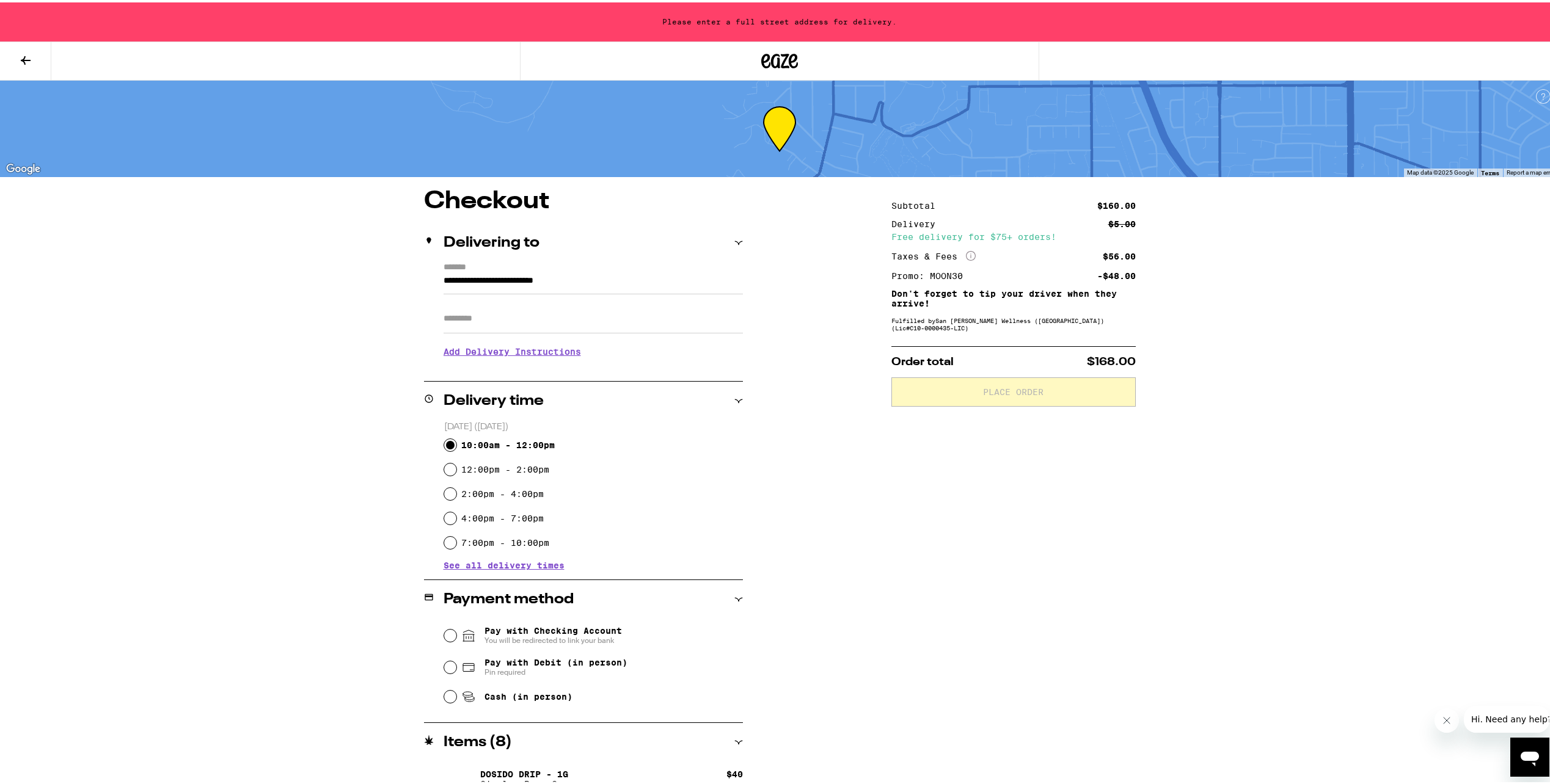
type input "**********"
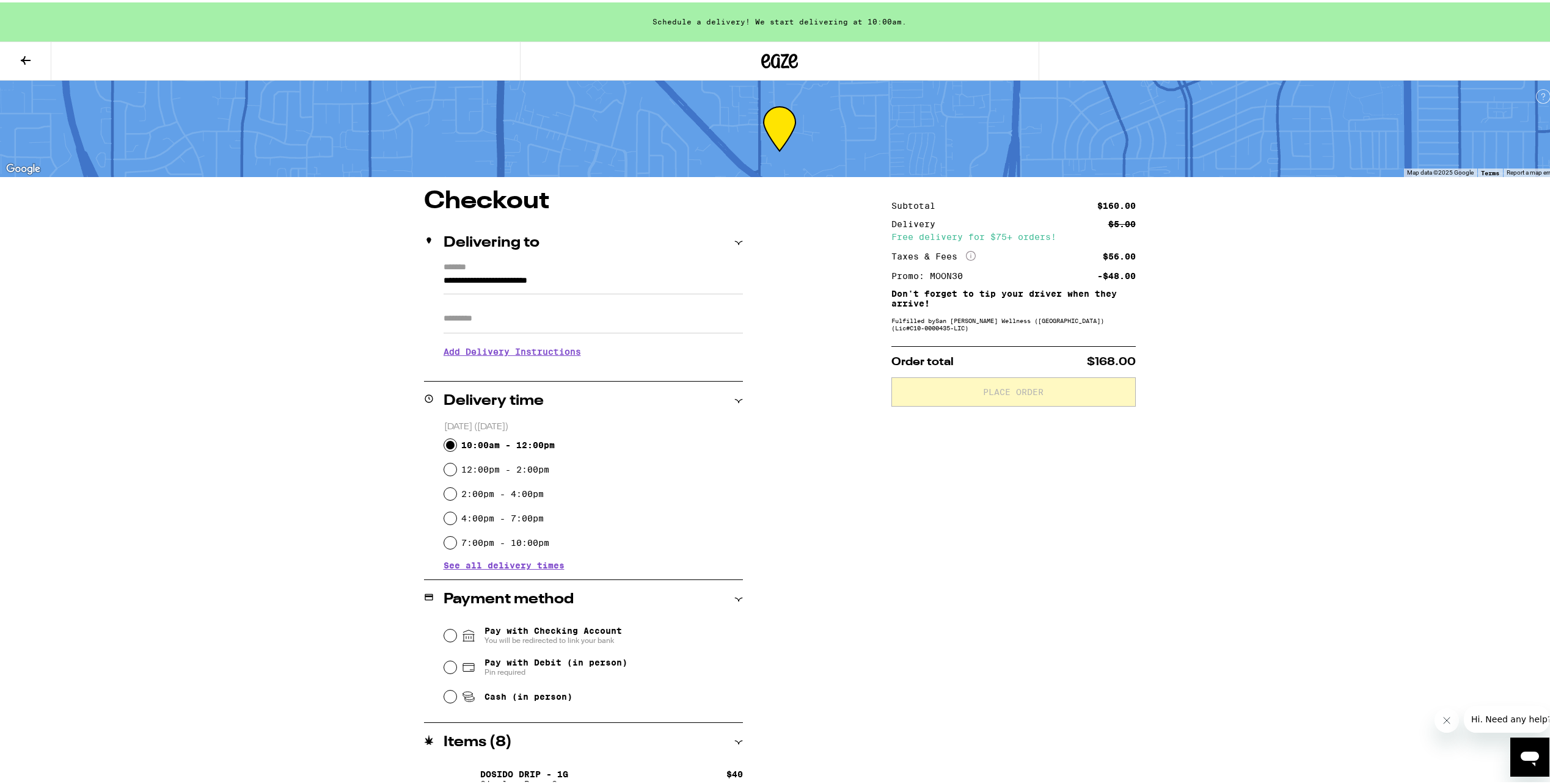
click at [576, 321] on input "Apt/Suite" at bounding box center [594, 316] width 300 height 29
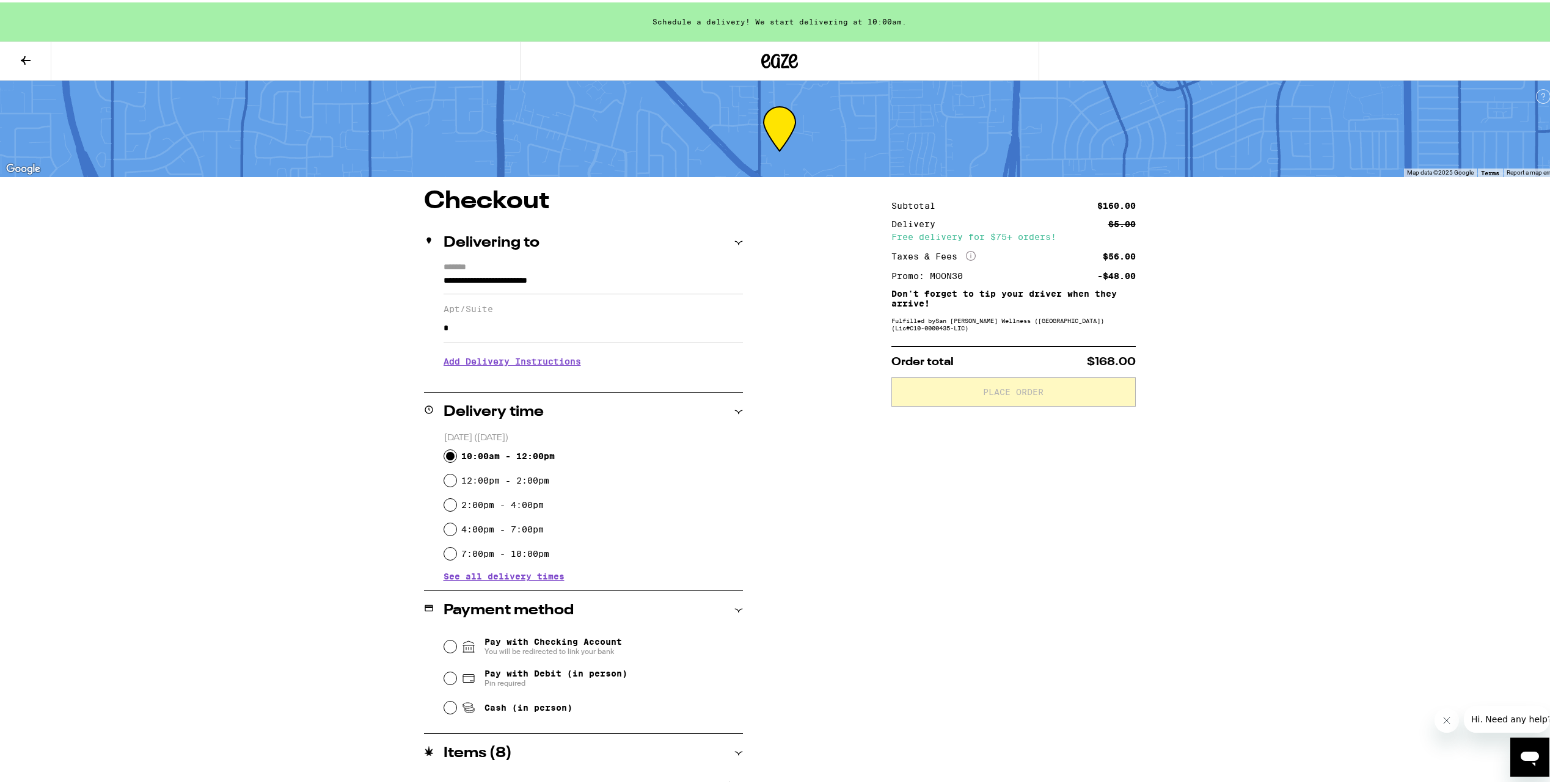
type input "*"
click at [303, 360] on div "**********" at bounding box center [780, 473] width 1559 height 948
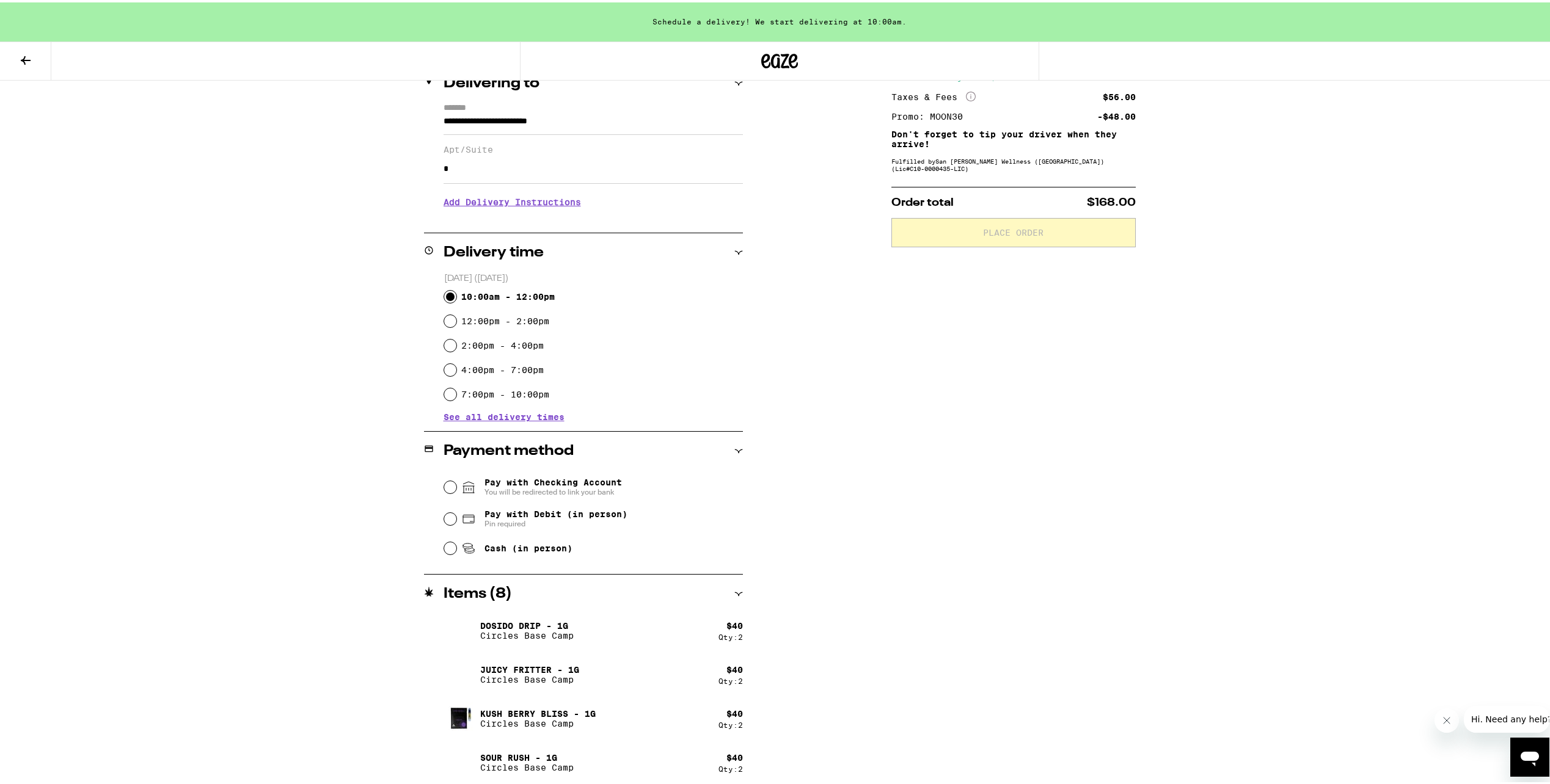
scroll to position [163, 0]
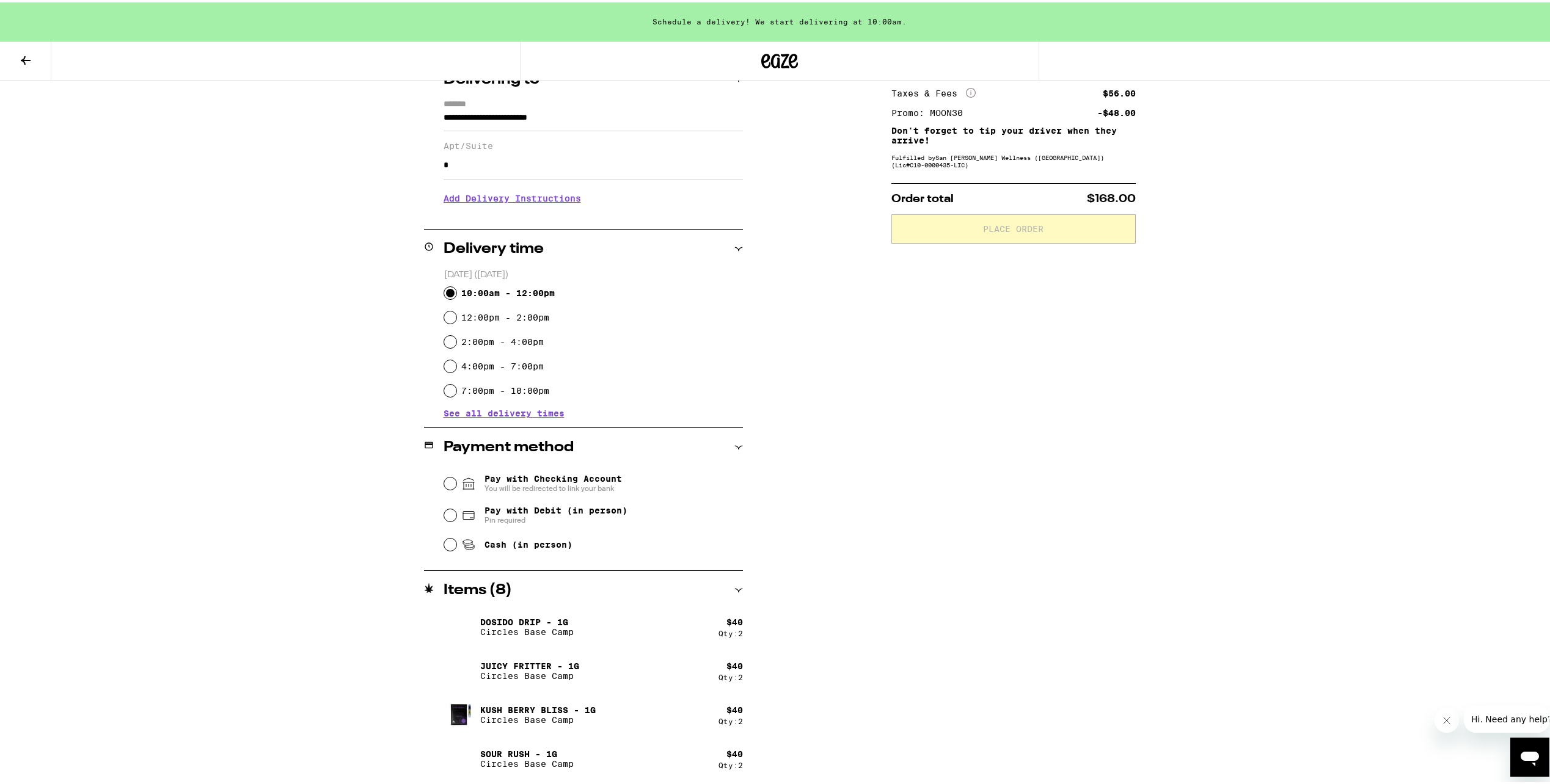
click at [1010, 326] on div "Subtotal $160.00 Delivery $5.00 Free delivery for $75+ orders! Taxes & Fees Mor…" at bounding box center [1013, 403] width 244 height 760
click at [919, 336] on div "Subtotal $160.00 Delivery $5.00 Free delivery for $75+ orders! Taxes & Fees Mor…" at bounding box center [1013, 403] width 244 height 760
click at [445, 546] on input "Cash (in person)" at bounding box center [451, 543] width 12 height 12
radio input "true"
click at [203, 223] on div "**********" at bounding box center [780, 311] width 1559 height 948
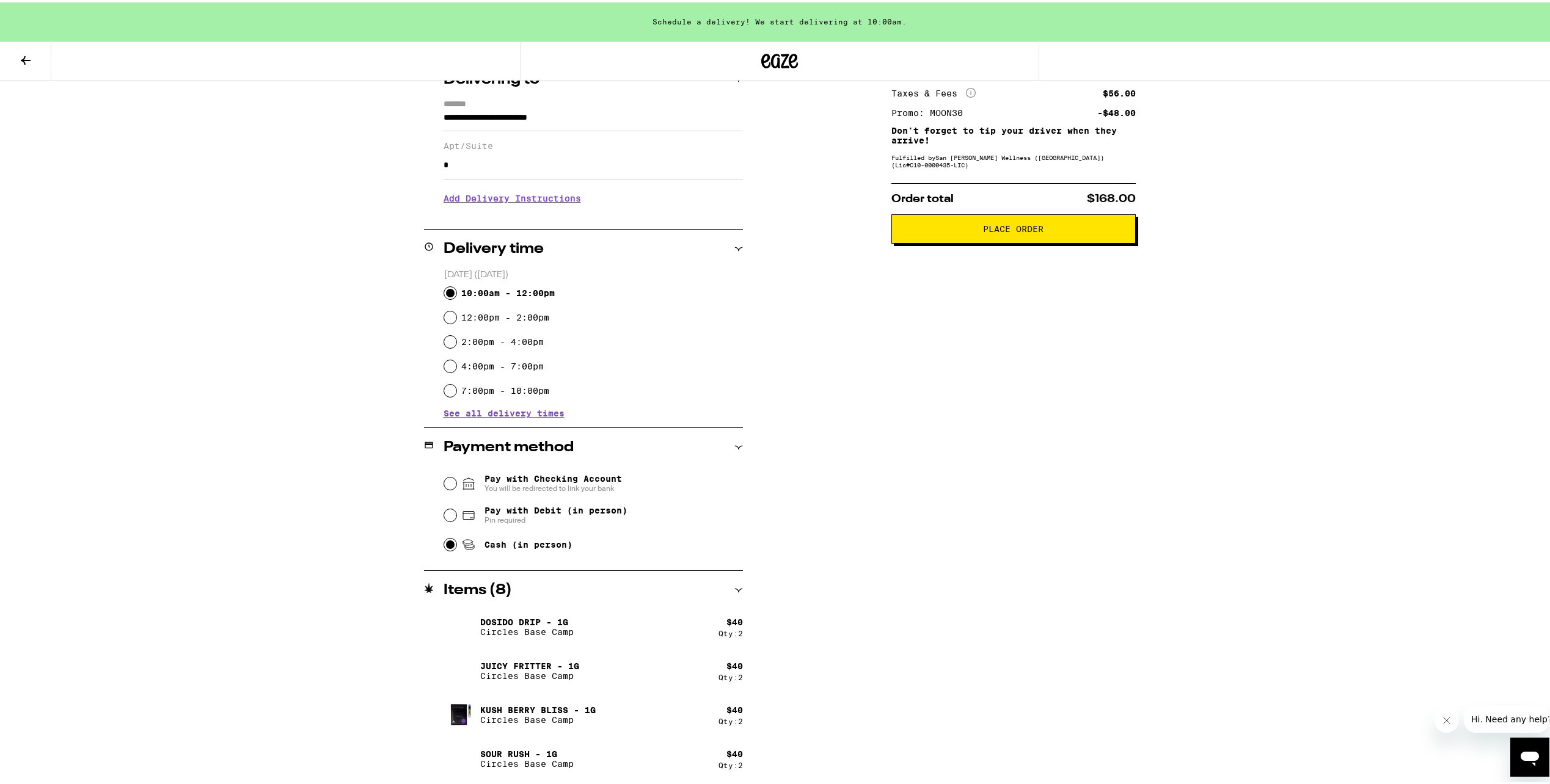
click at [35, 58] on button at bounding box center [26, 59] width 51 height 39
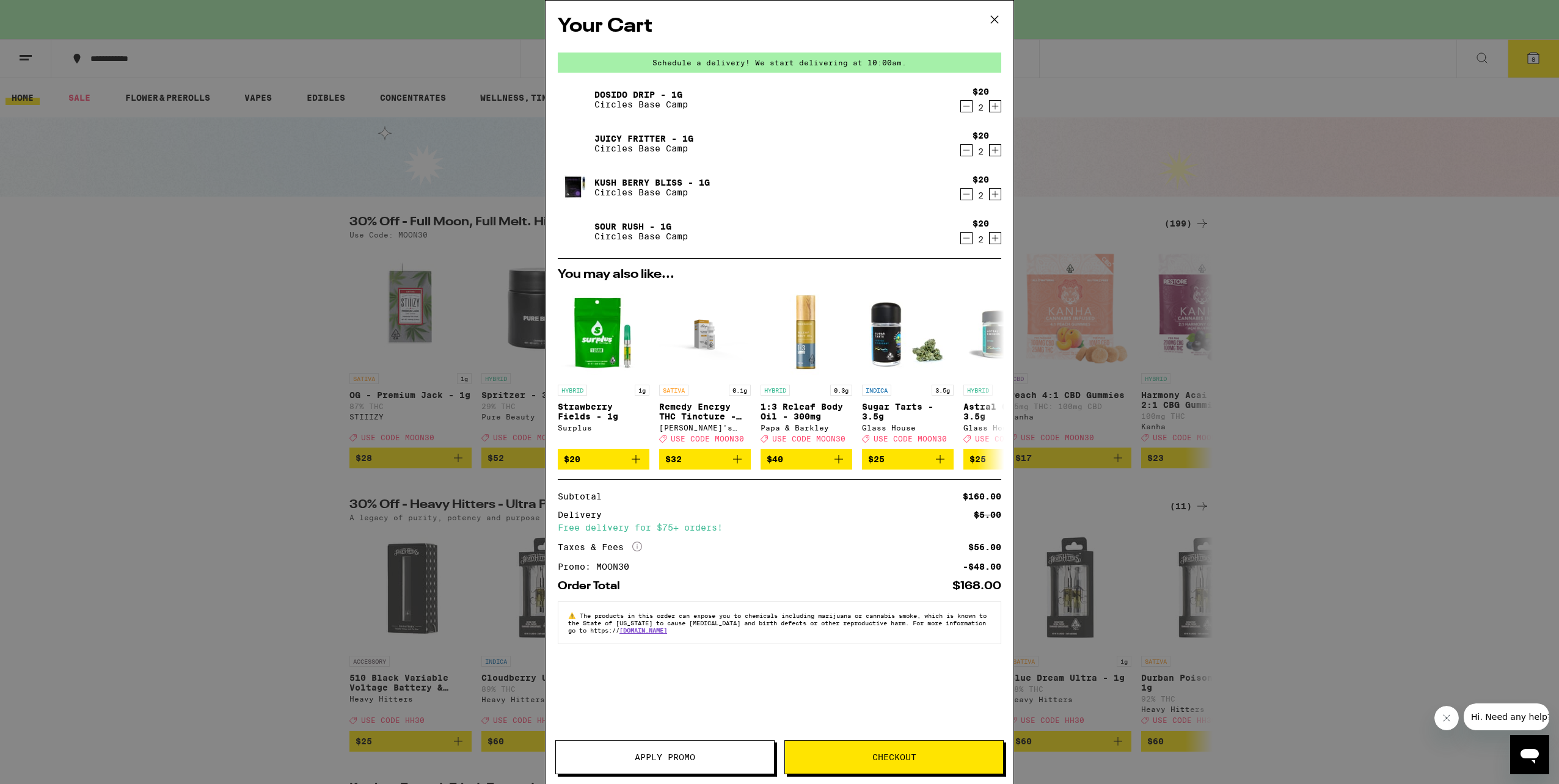
click at [807, 758] on span "Checkout" at bounding box center [894, 757] width 218 height 8
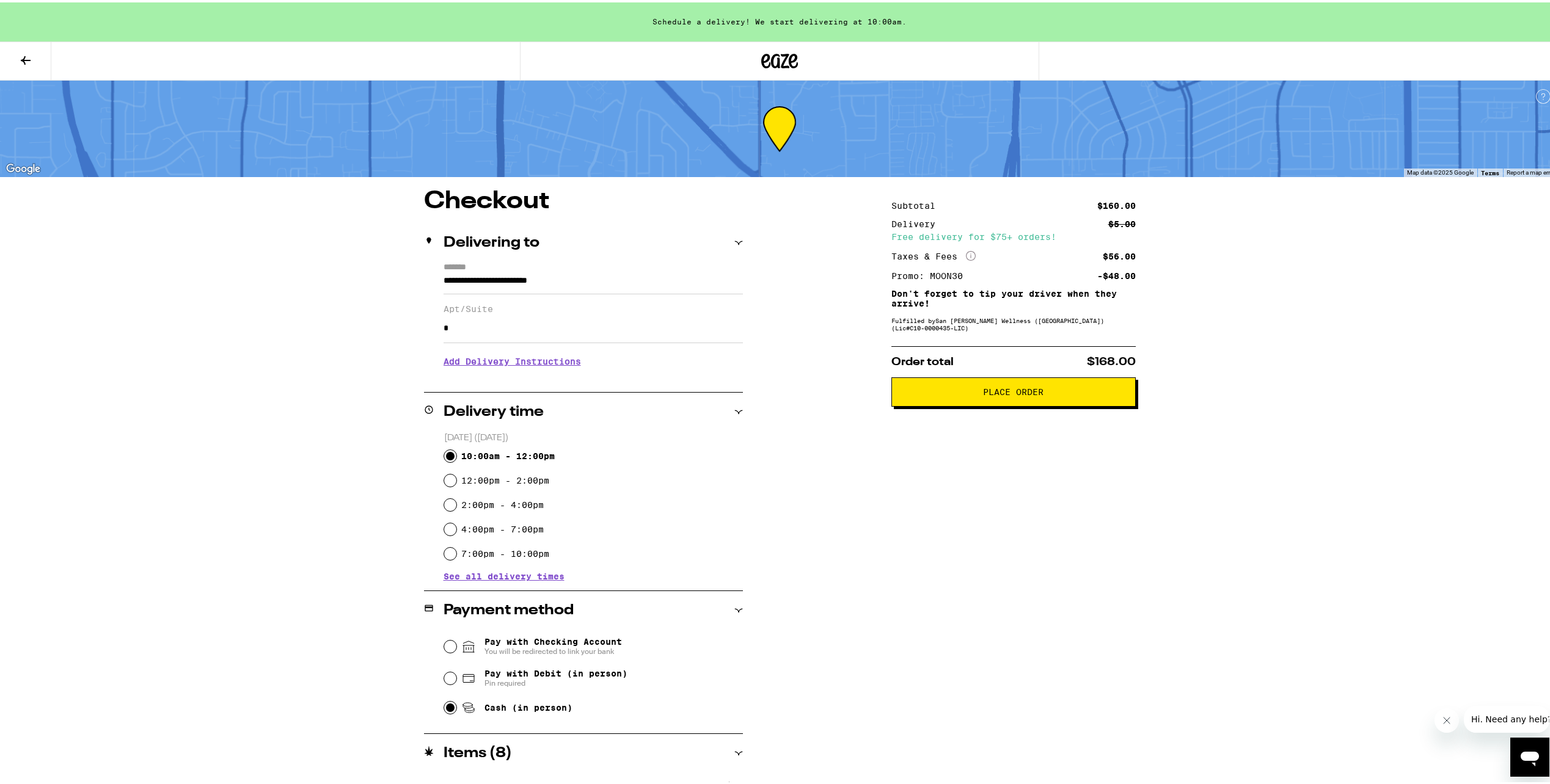
click at [1065, 392] on span "Place Order" at bounding box center [1013, 390] width 223 height 8
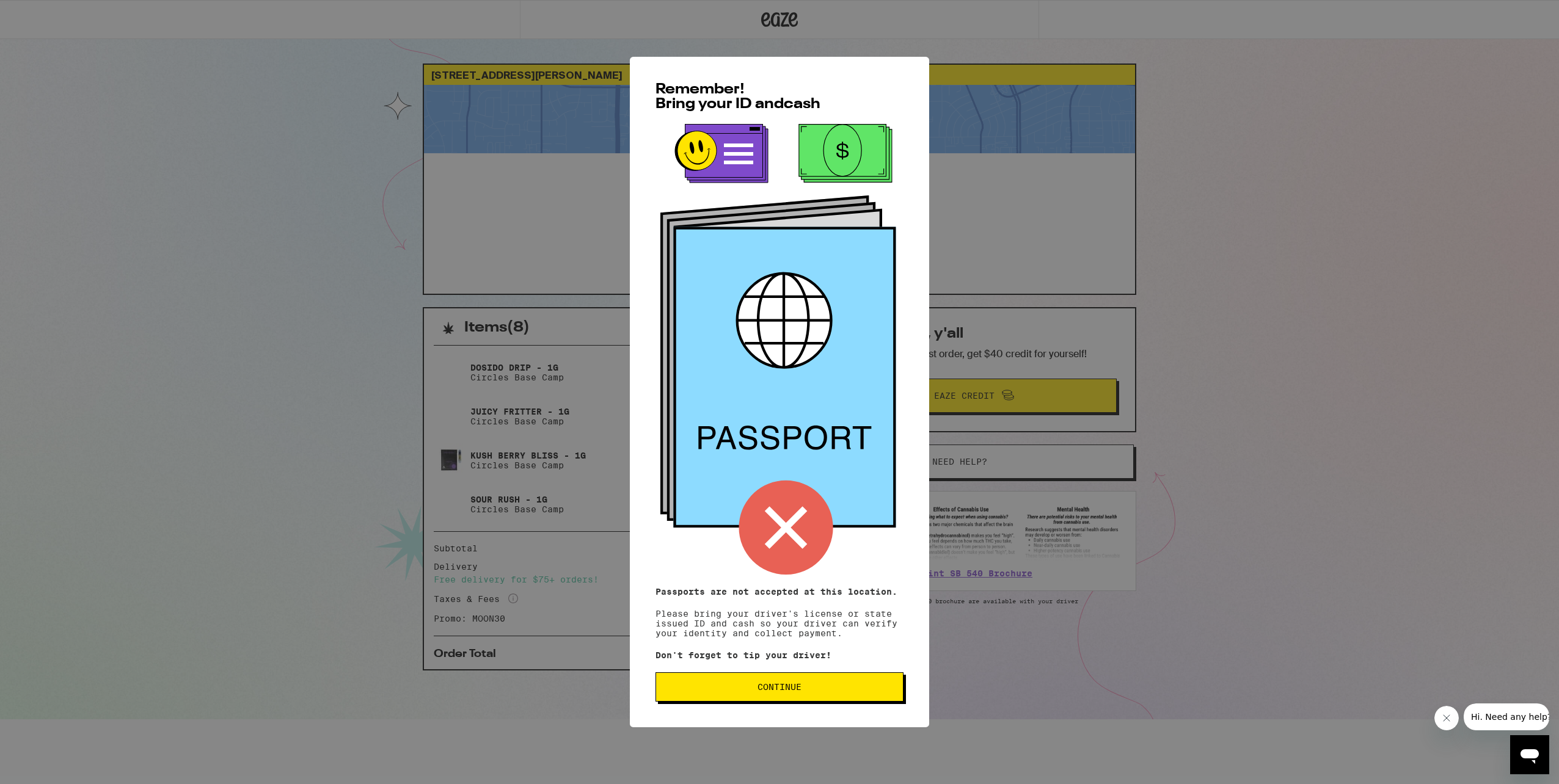
click at [819, 690] on span "Continue" at bounding box center [780, 687] width 227 height 8
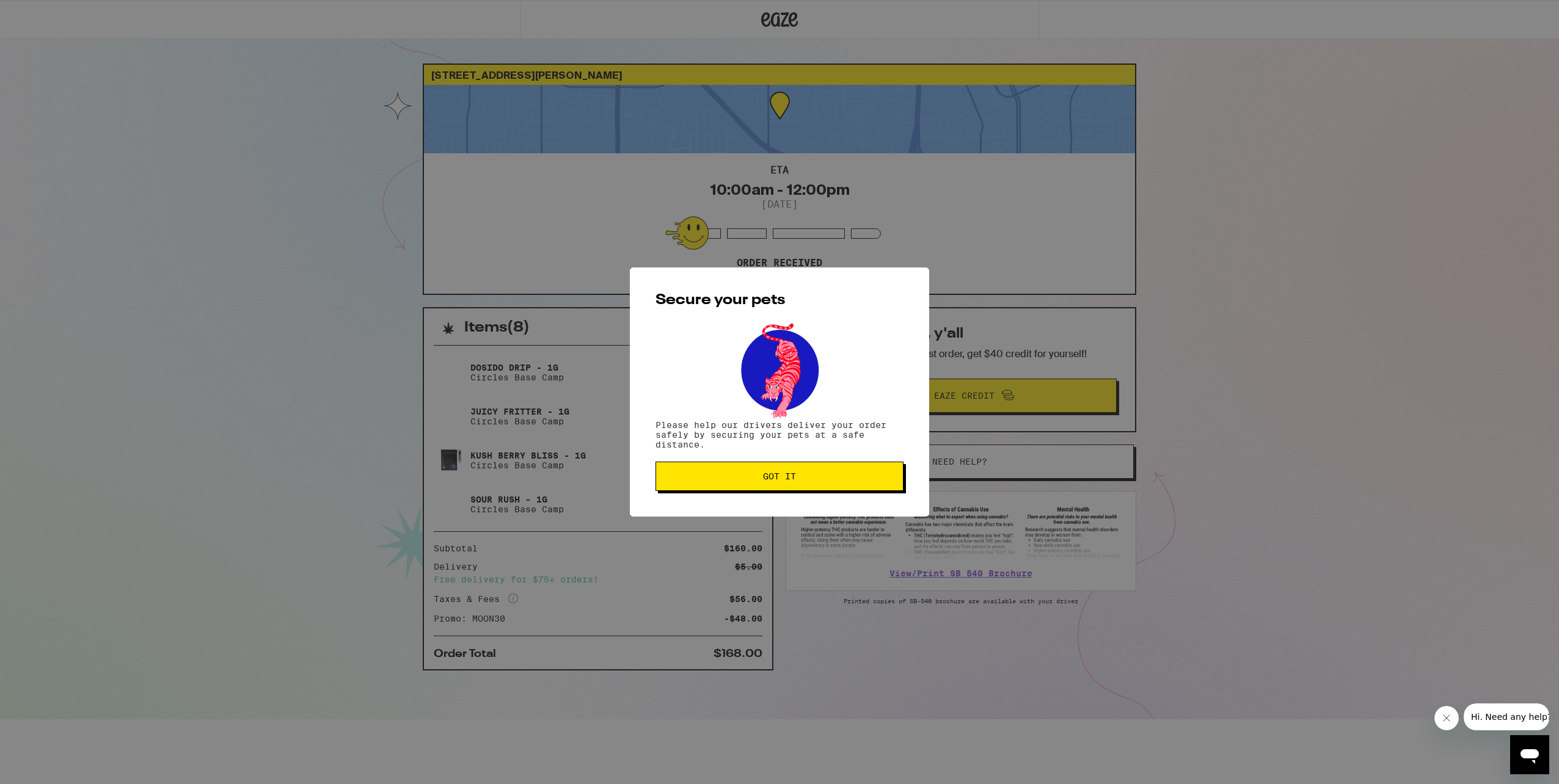
click at [793, 480] on span "Got it" at bounding box center [780, 476] width 33 height 8
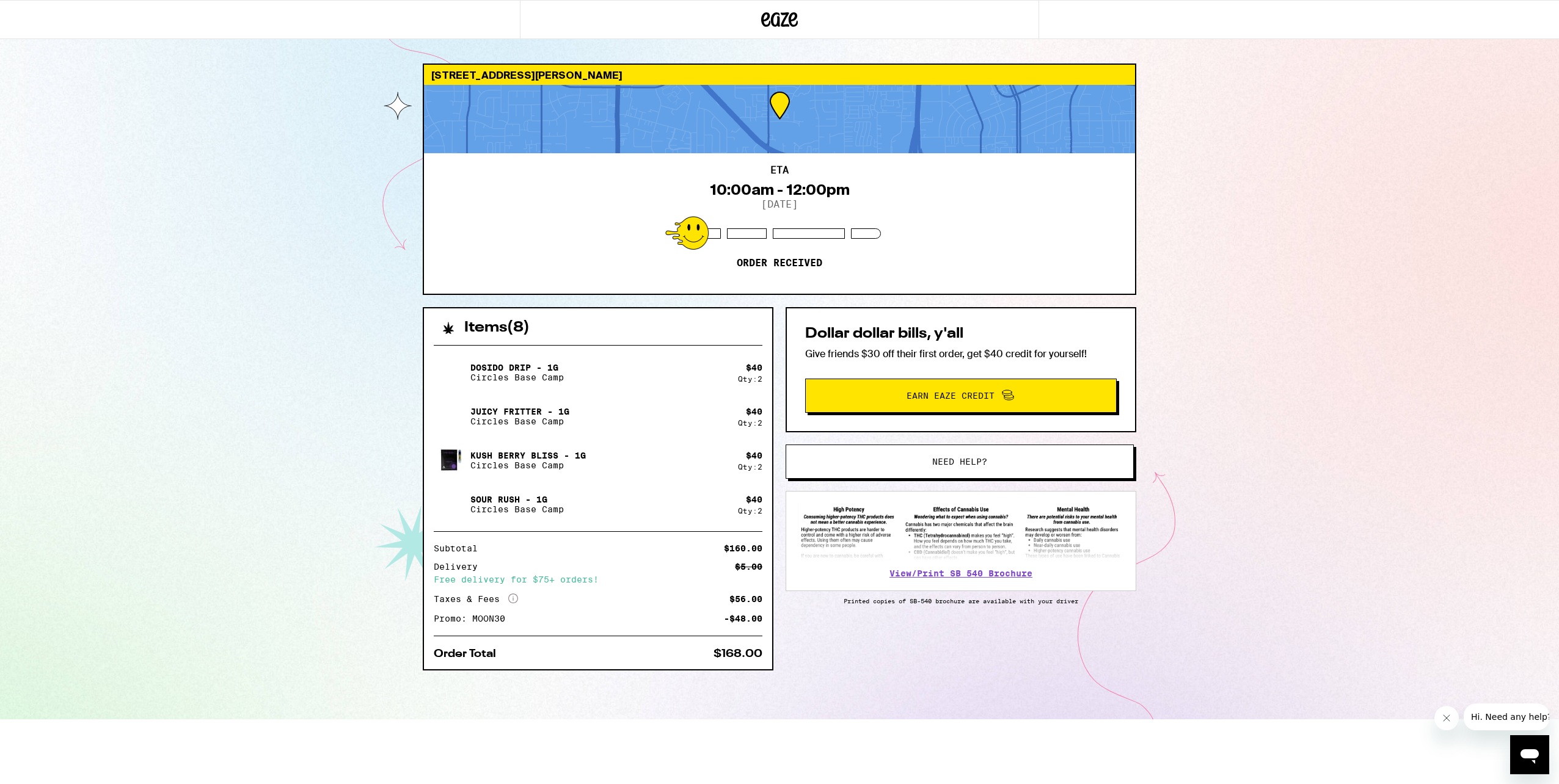
click at [883, 464] on span "Need help?" at bounding box center [960, 462] width 264 height 8
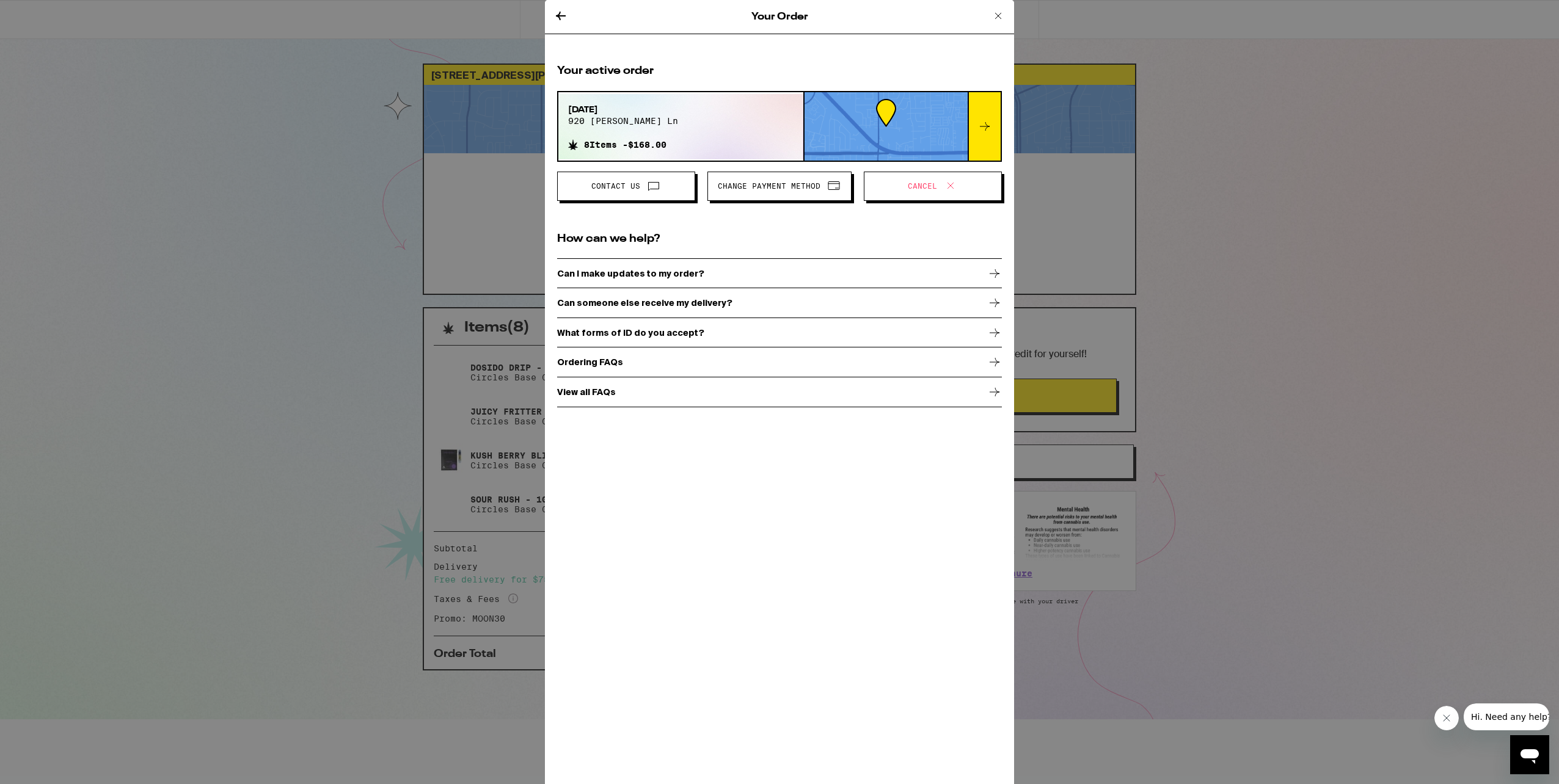
click at [727, 261] on div "Can I make updates to my order?" at bounding box center [780, 274] width 445 height 31
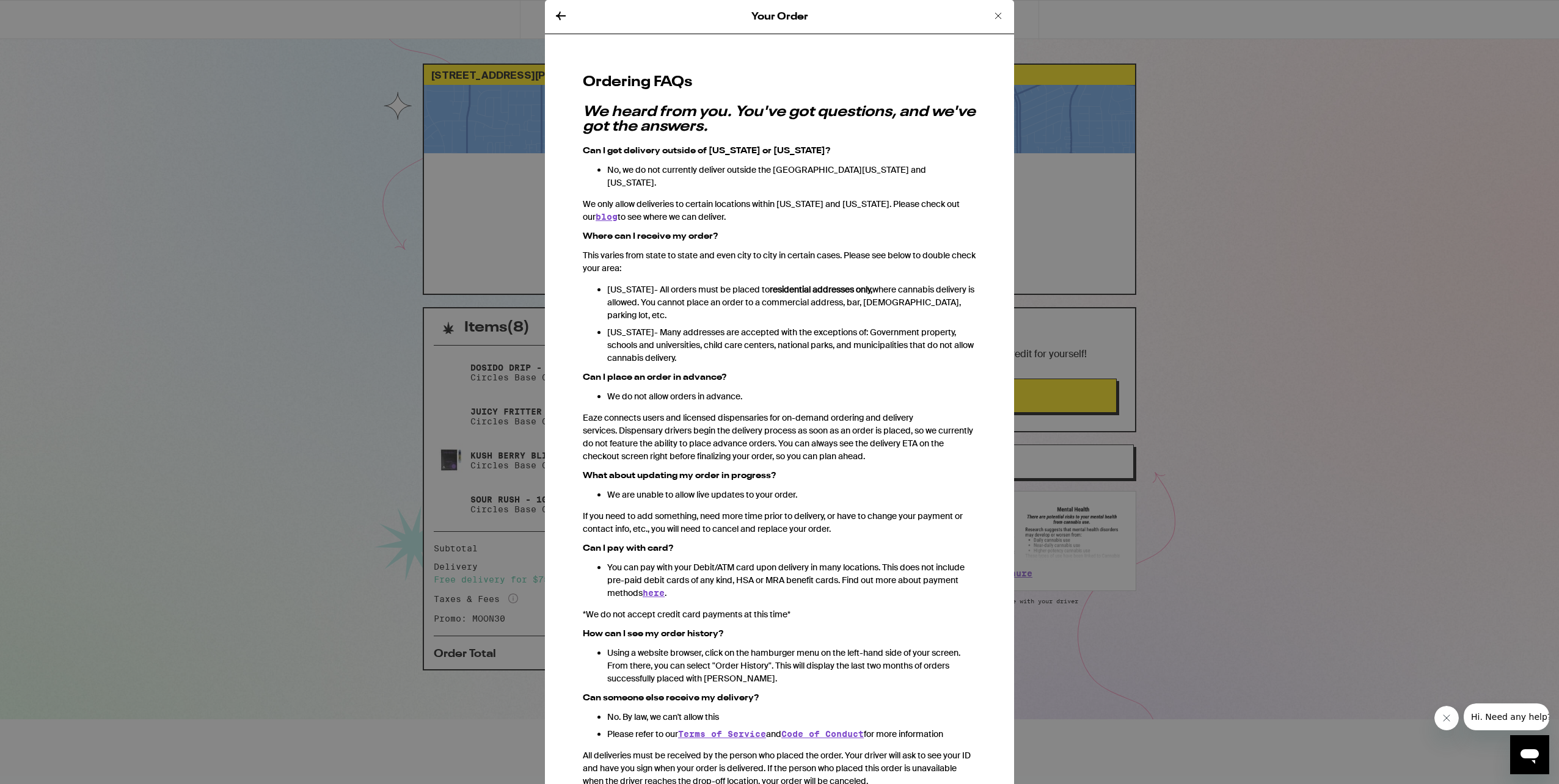
click at [561, 11] on icon at bounding box center [560, 15] width 15 height 15
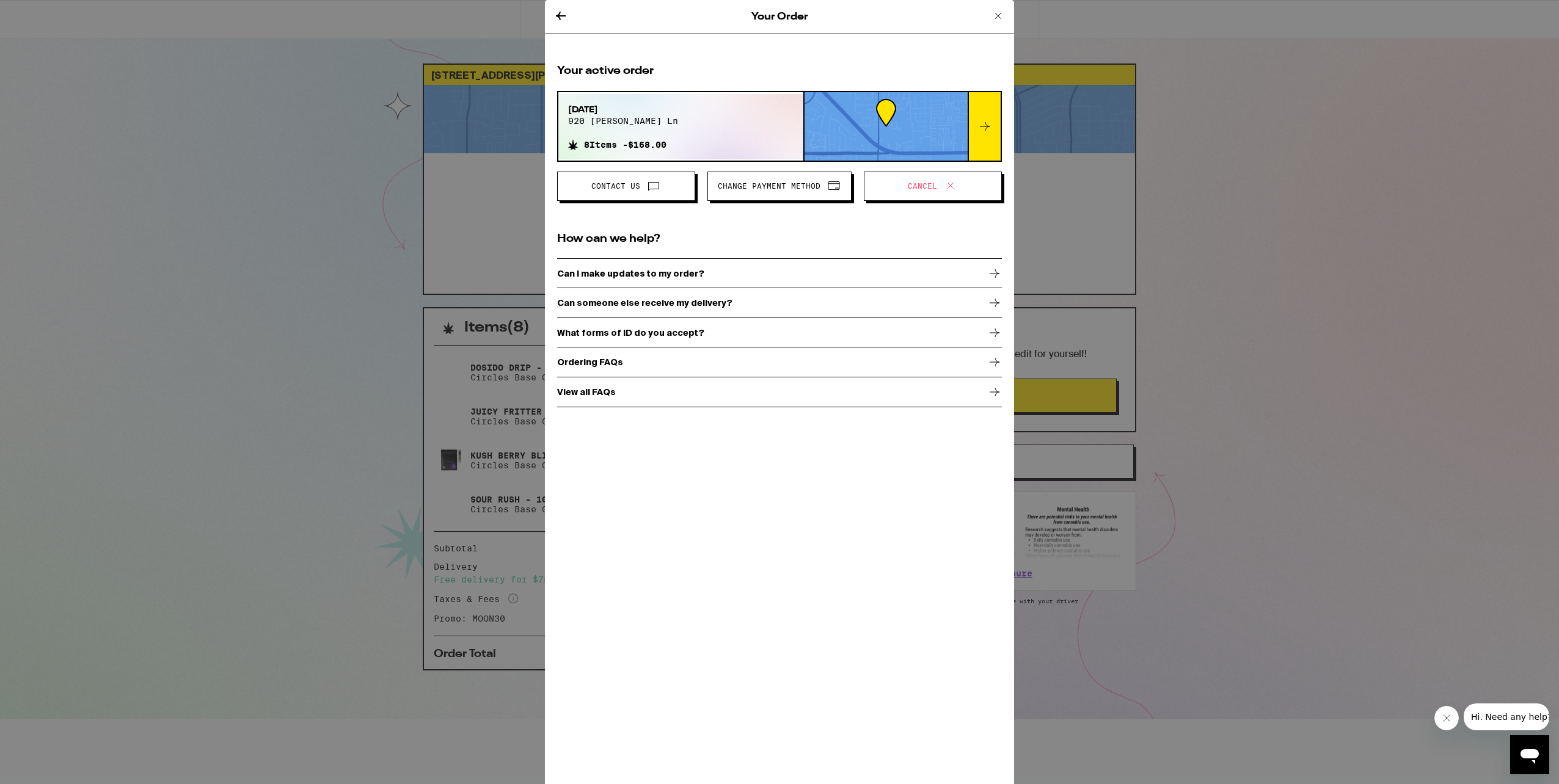
click at [703, 270] on div "Can I make updates to my order?" at bounding box center [780, 274] width 445 height 31
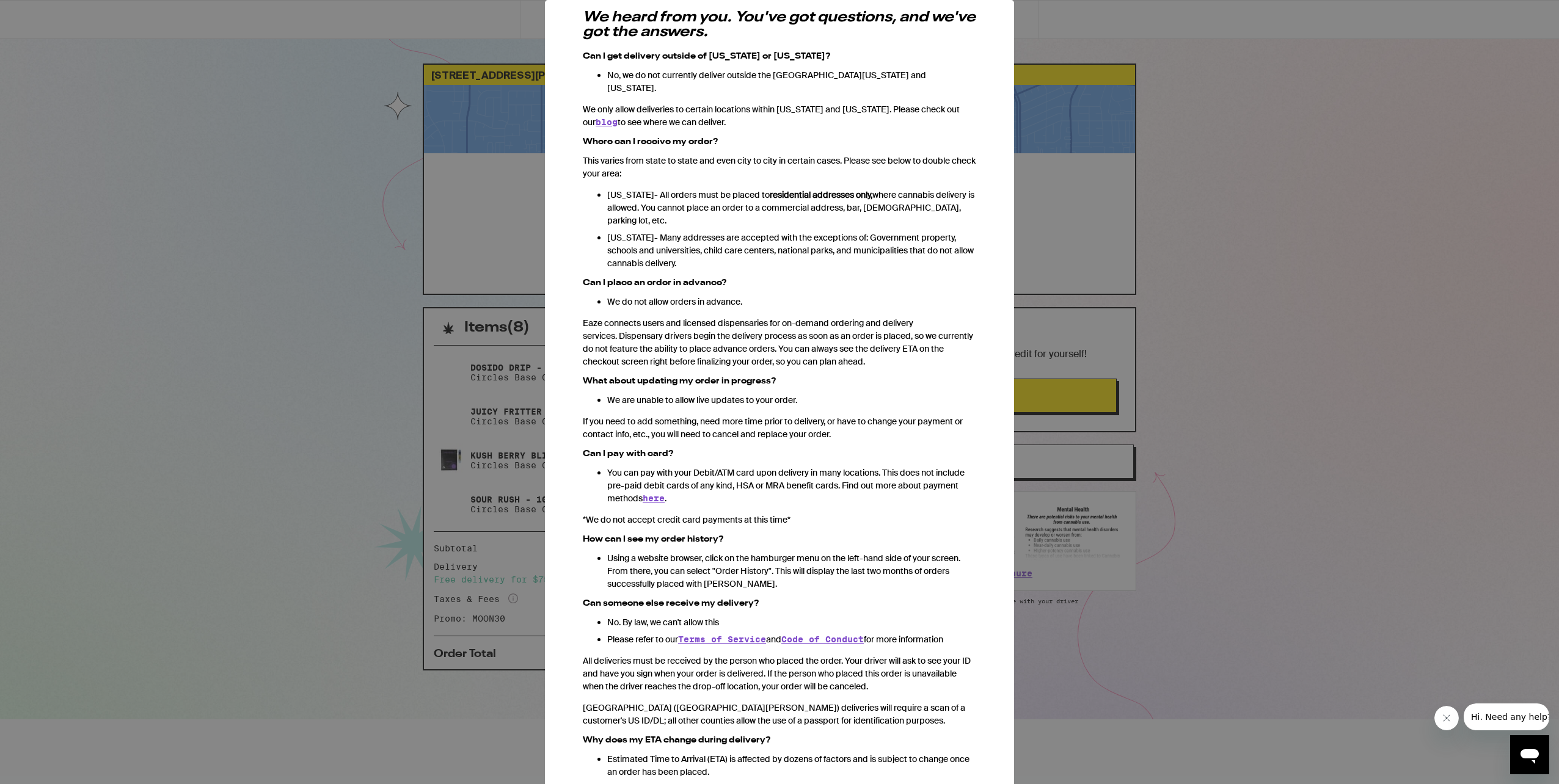
scroll to position [37, 0]
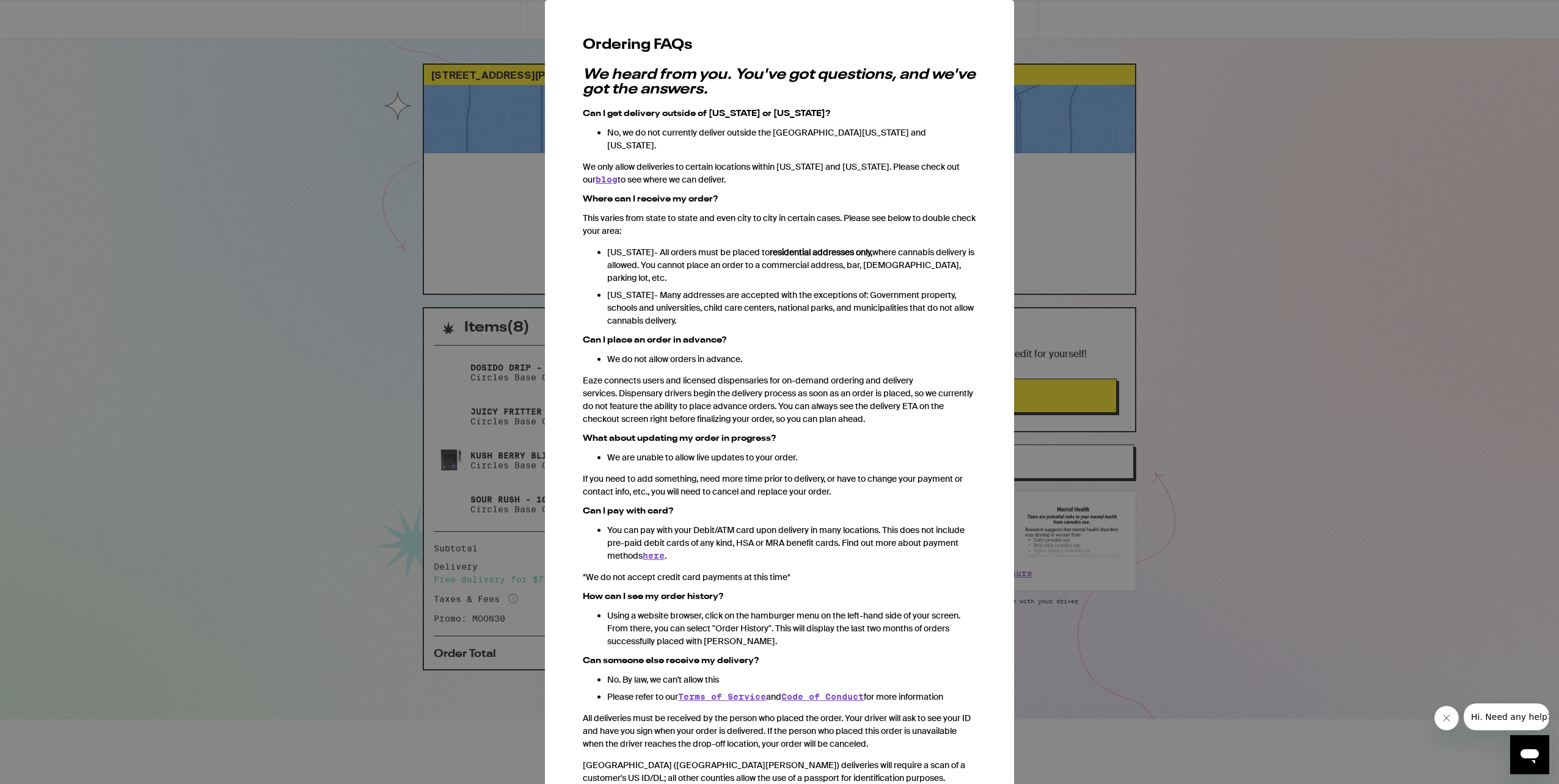
click at [346, 290] on div "Your Order Ordering FAQs We heard from you. You've got questions, and we've got…" at bounding box center [780, 392] width 1559 height 784
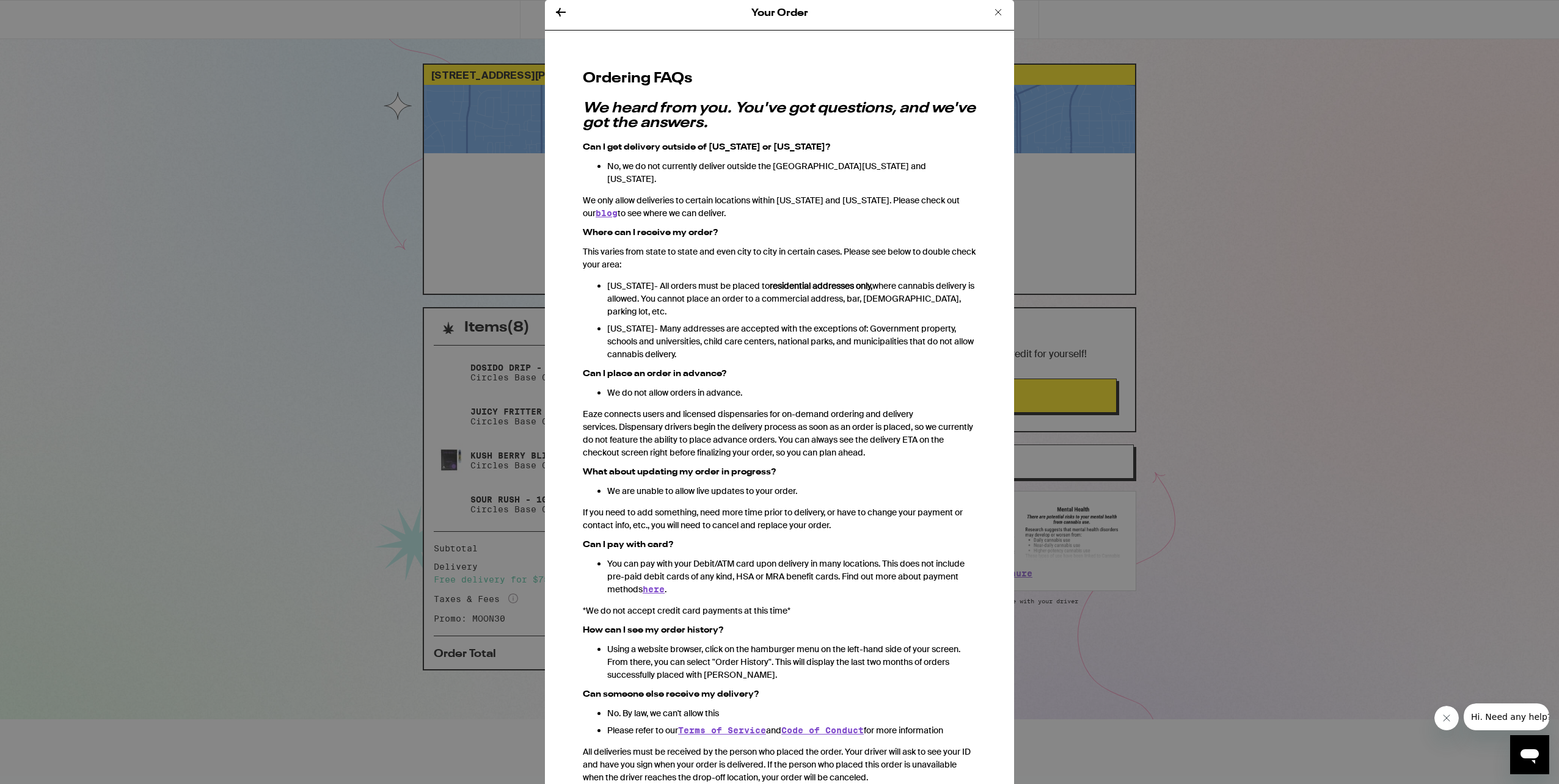
scroll to position [0, 0]
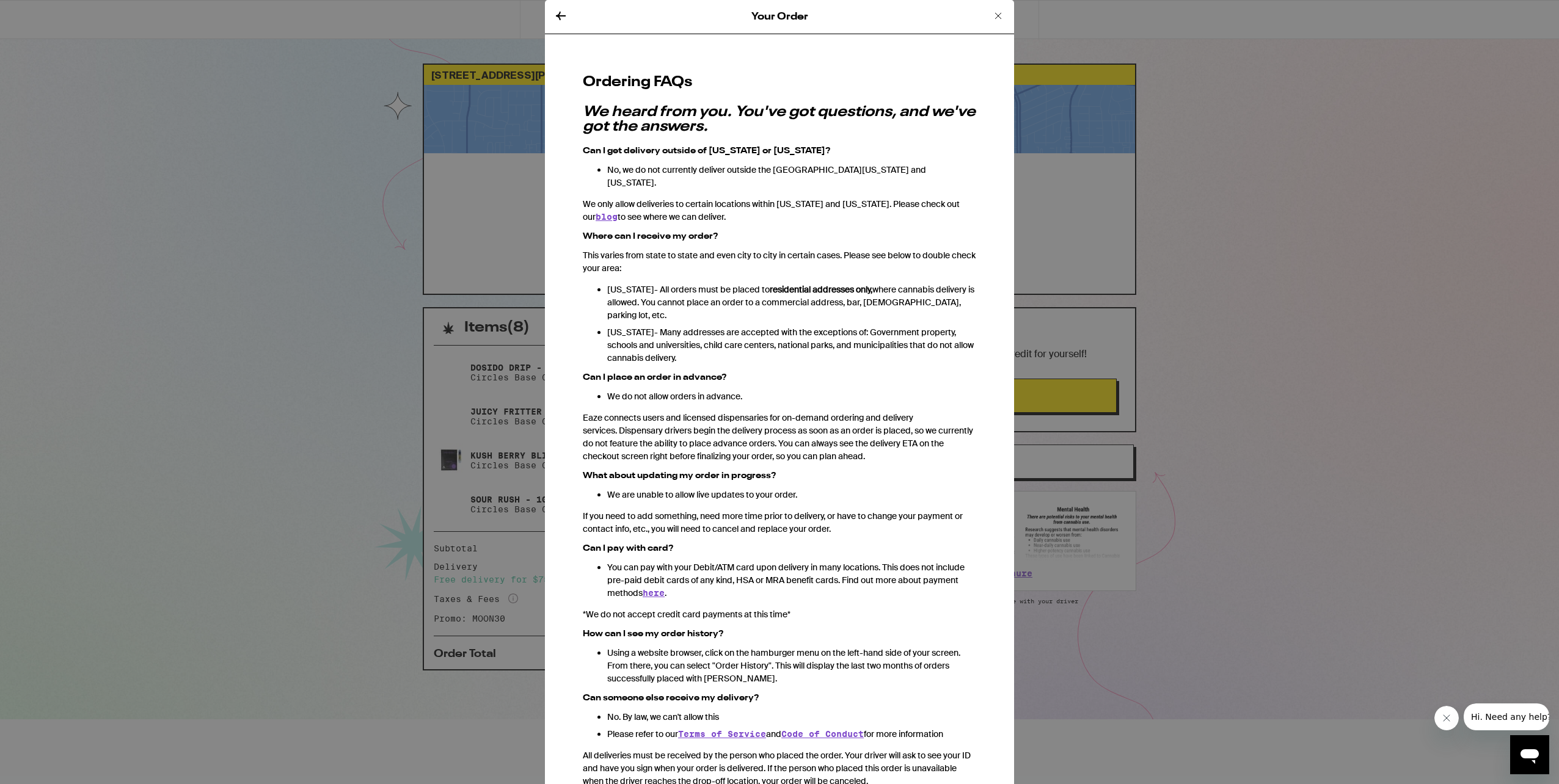
click at [991, 22] on icon at bounding box center [998, 15] width 15 height 15
